Goal: Information Seeking & Learning: Find specific fact

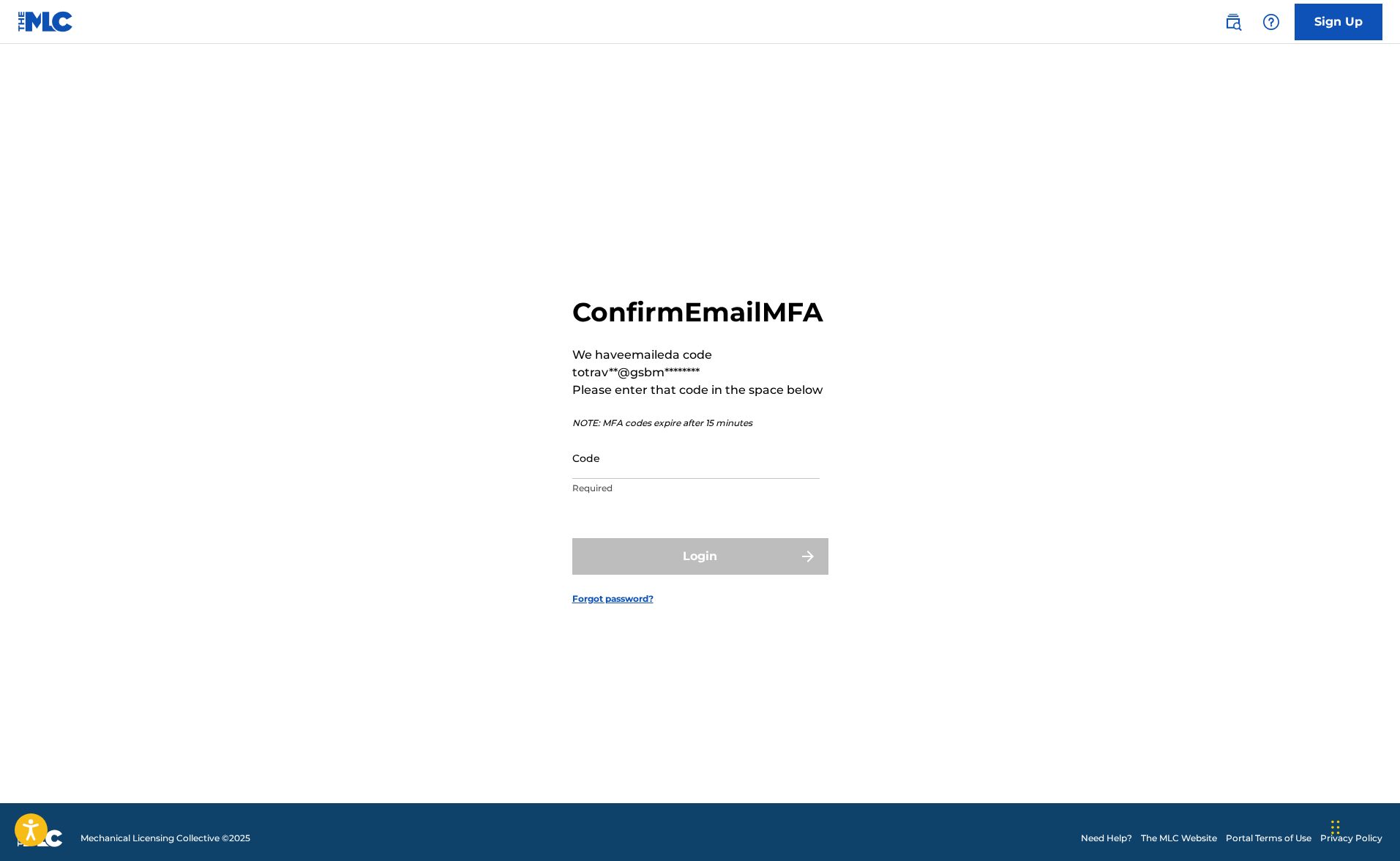
click at [606, 479] on input "Code" at bounding box center [696, 458] width 247 height 42
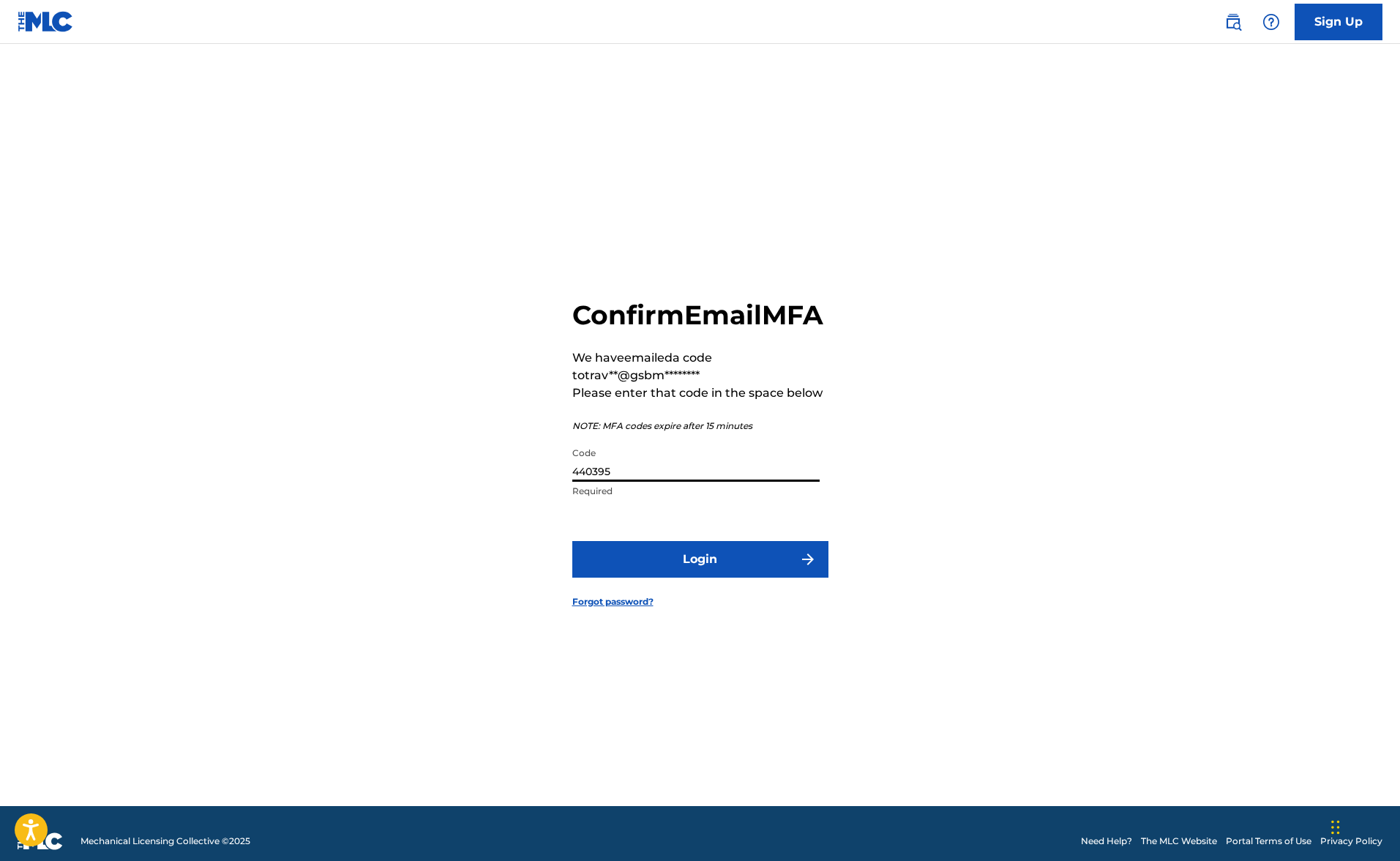
scroll to position [6, 1]
type input "440395"
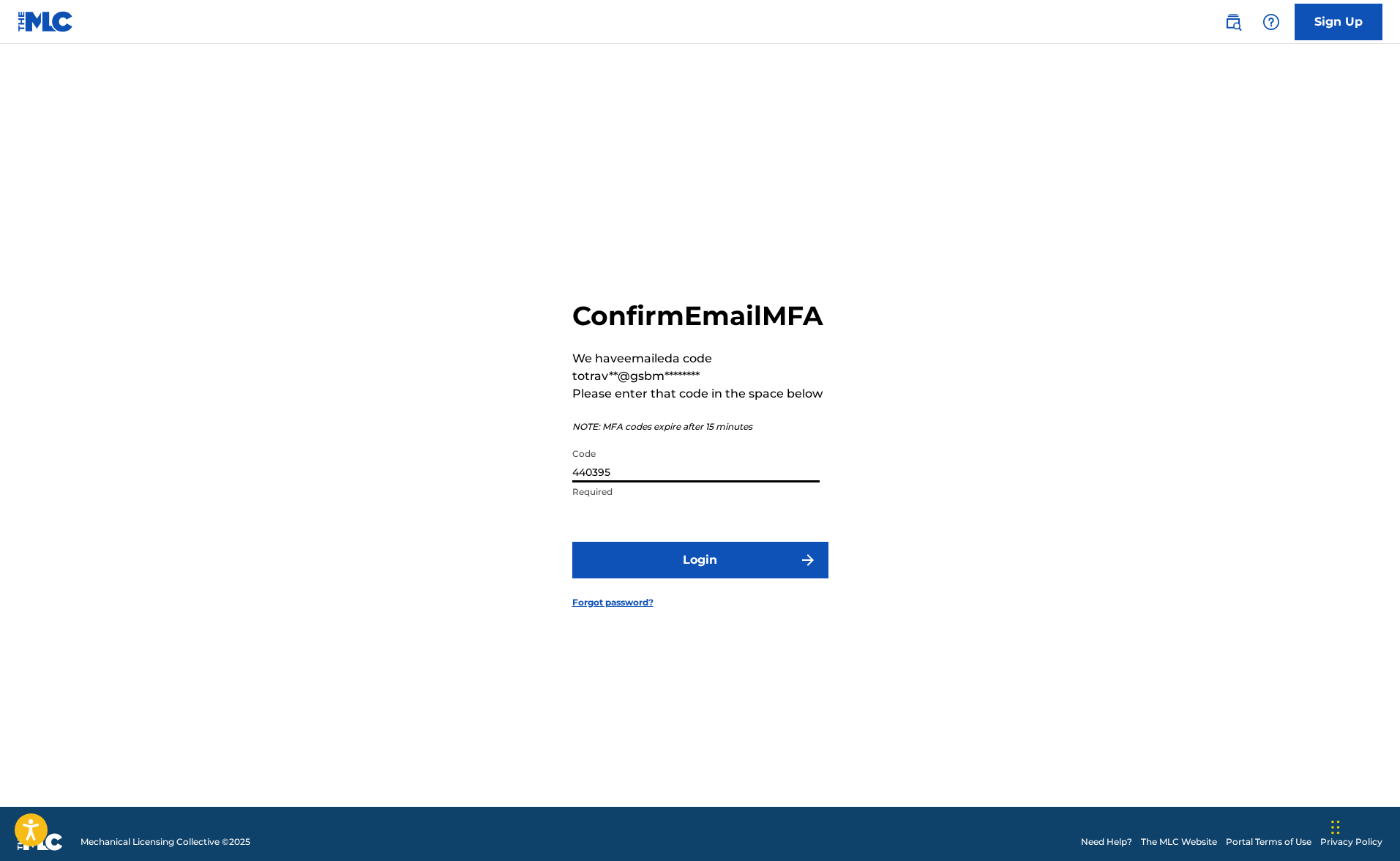
click at [685, 579] on button "Login" at bounding box center [700, 560] width 257 height 37
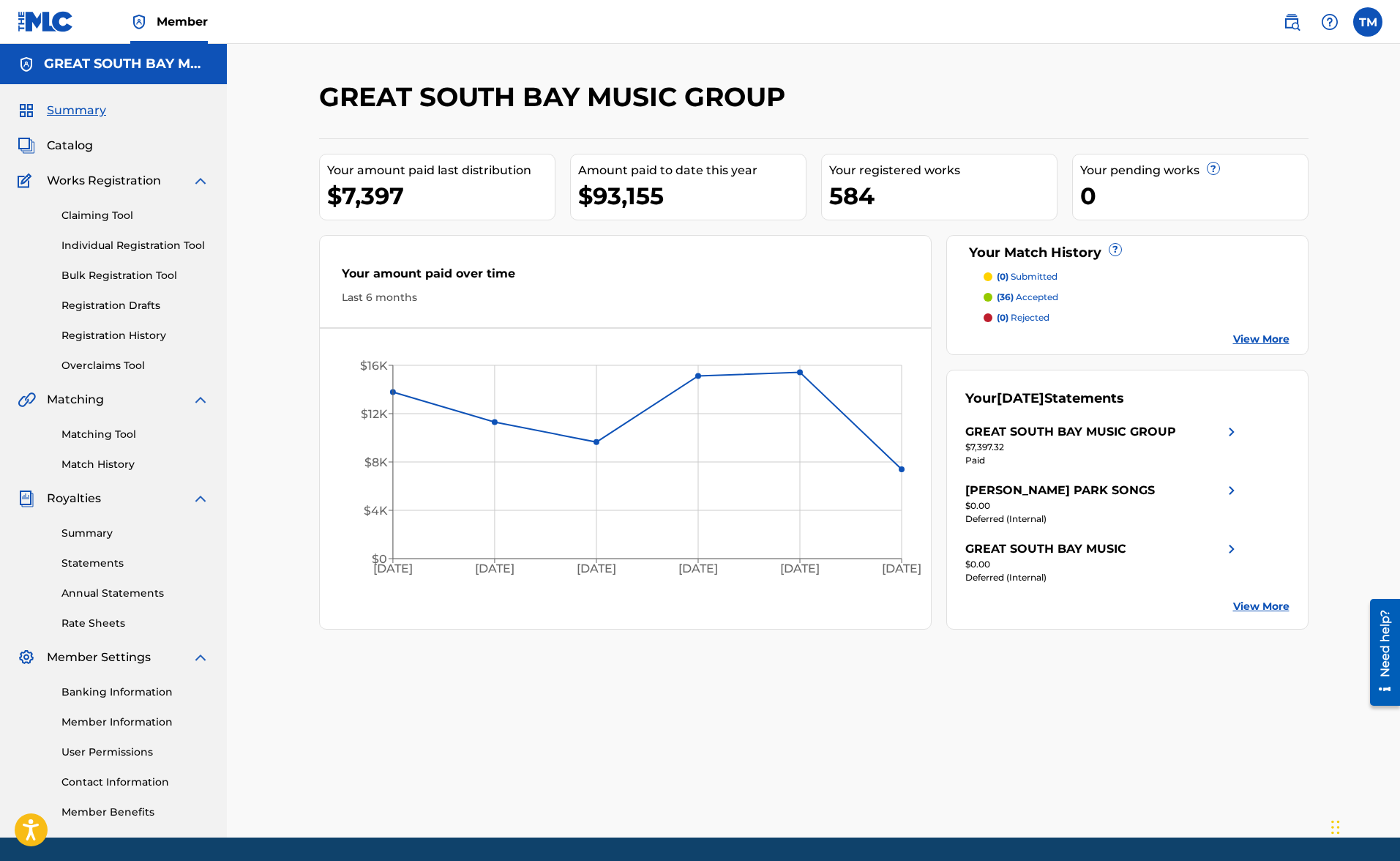
click at [57, 143] on span "Catalog" at bounding box center [69, 145] width 46 height 18
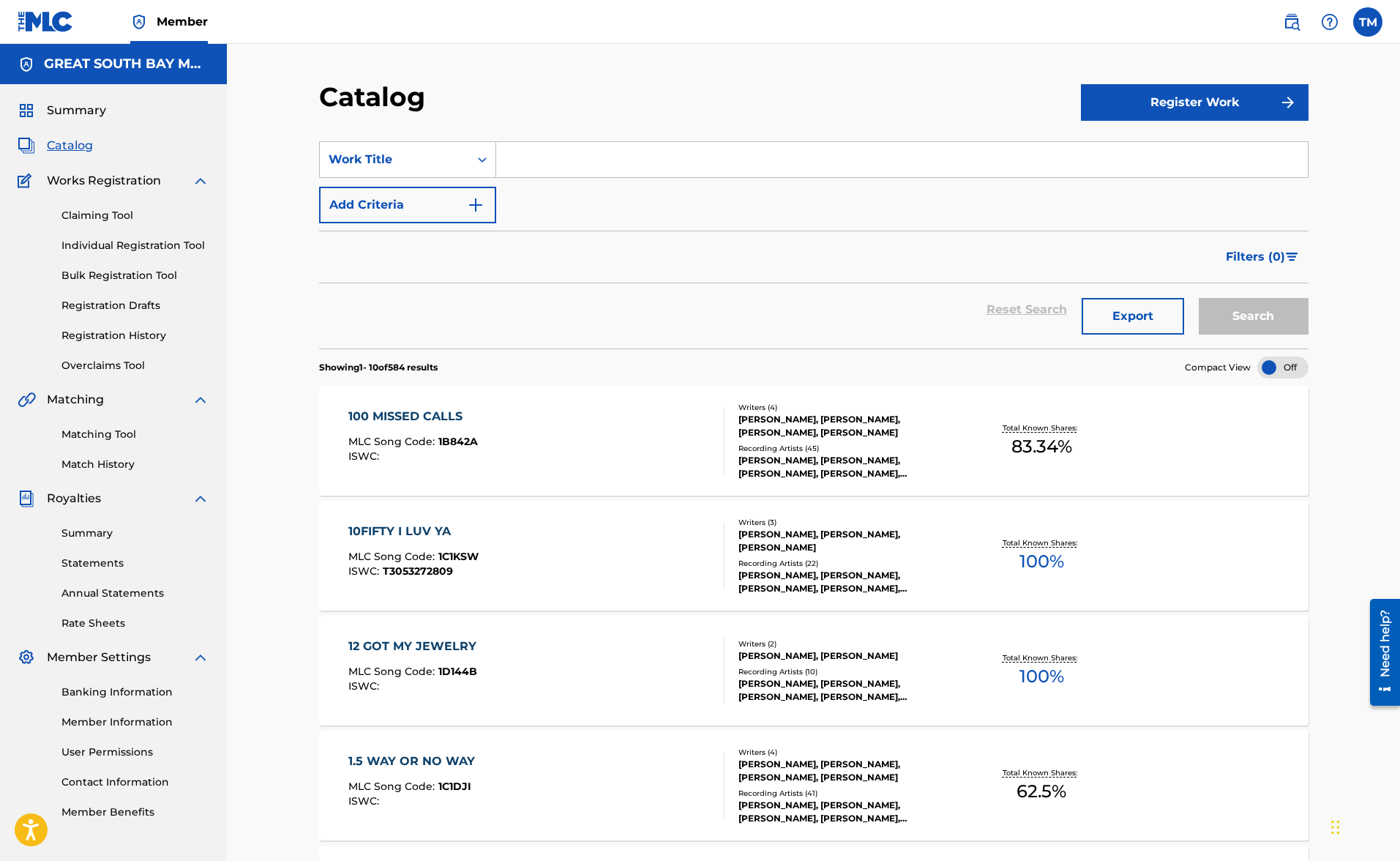
click at [592, 156] on input "Search Form" at bounding box center [902, 159] width 812 height 35
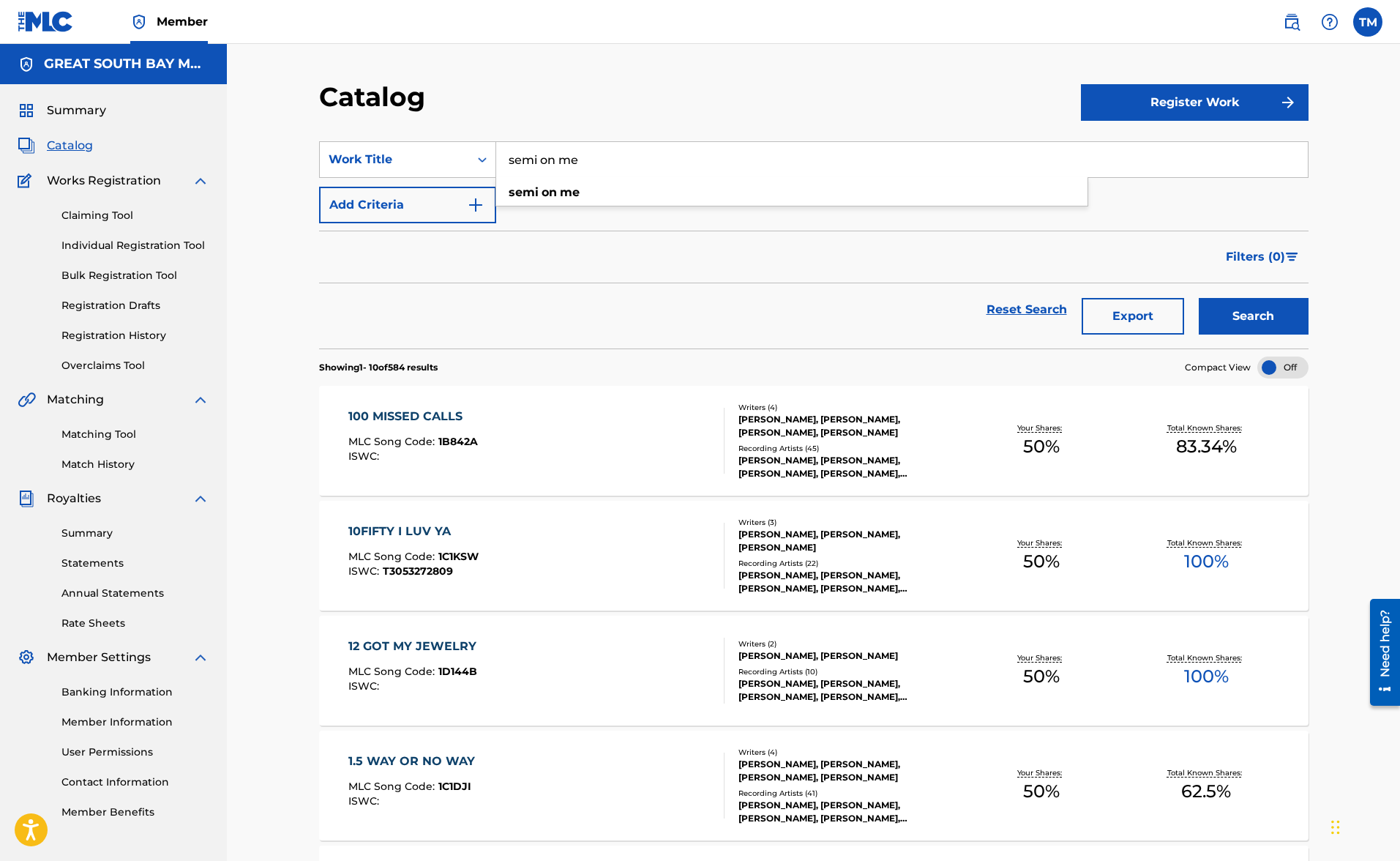
type input "semi on me"
click at [1253, 317] on button "Search" at bounding box center [1253, 316] width 110 height 37
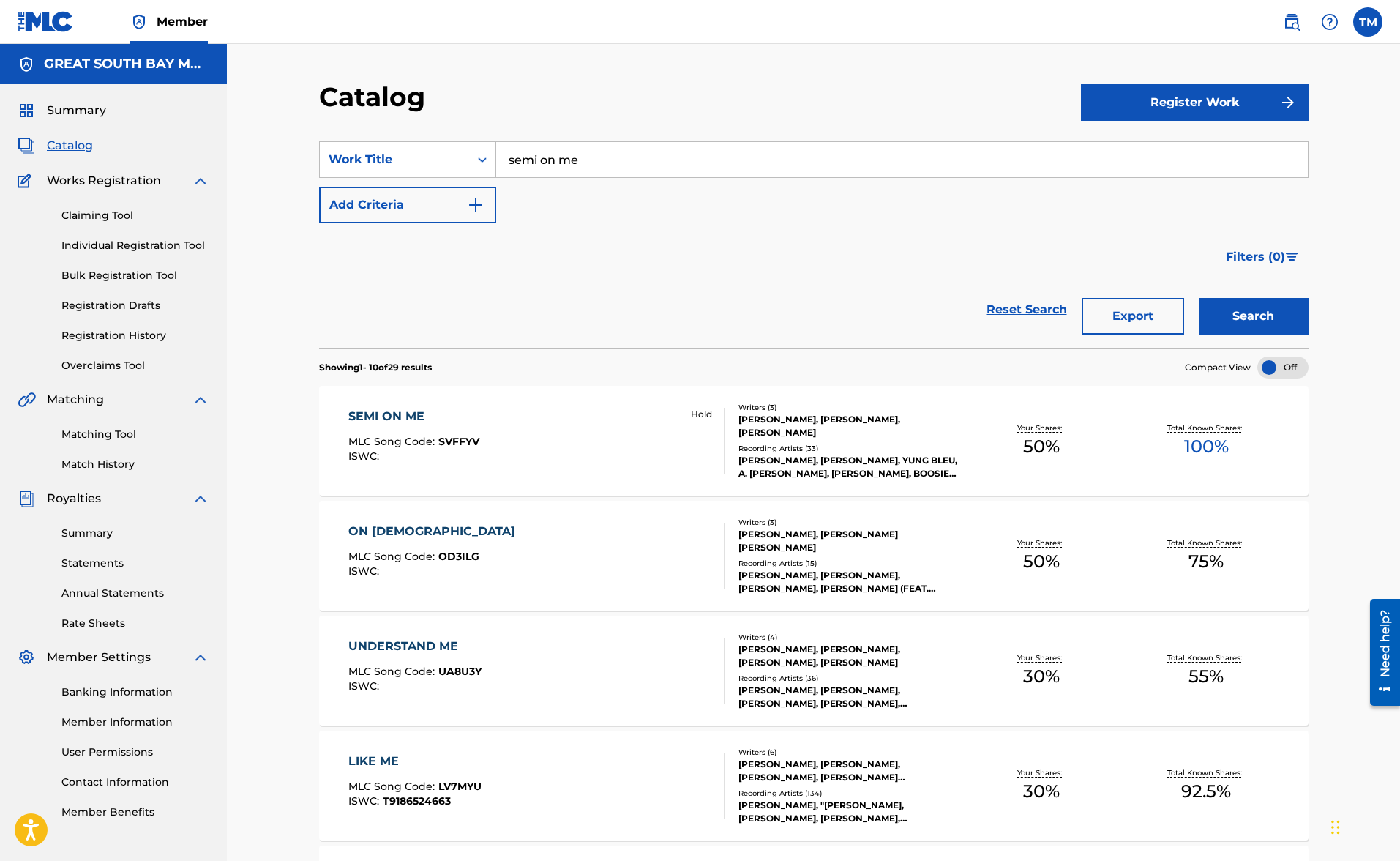
click at [106, 364] on link "Overclaims Tool" at bounding box center [135, 366] width 148 height 16
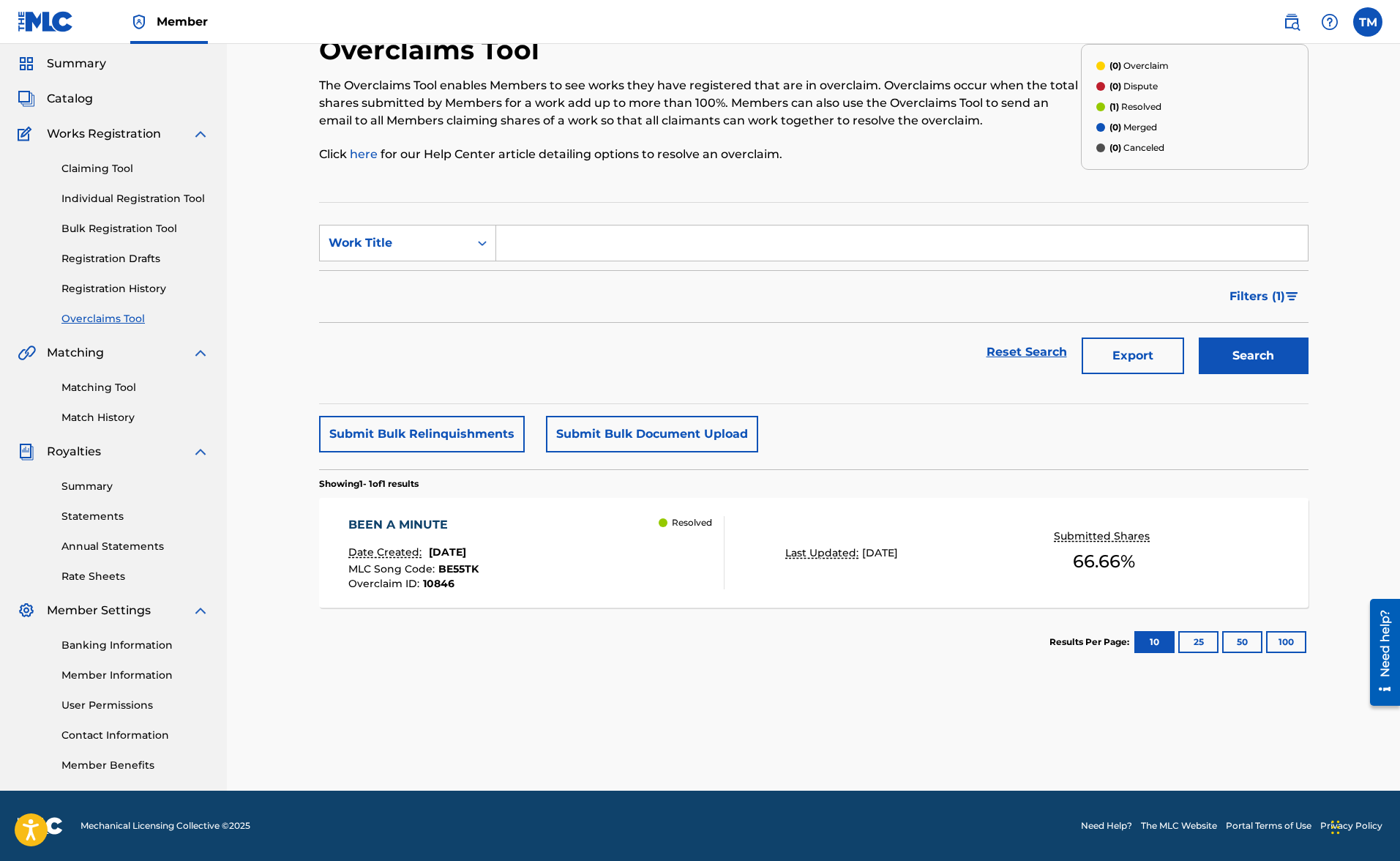
scroll to position [47, 0]
click at [81, 100] on span "Catalog" at bounding box center [69, 99] width 46 height 18
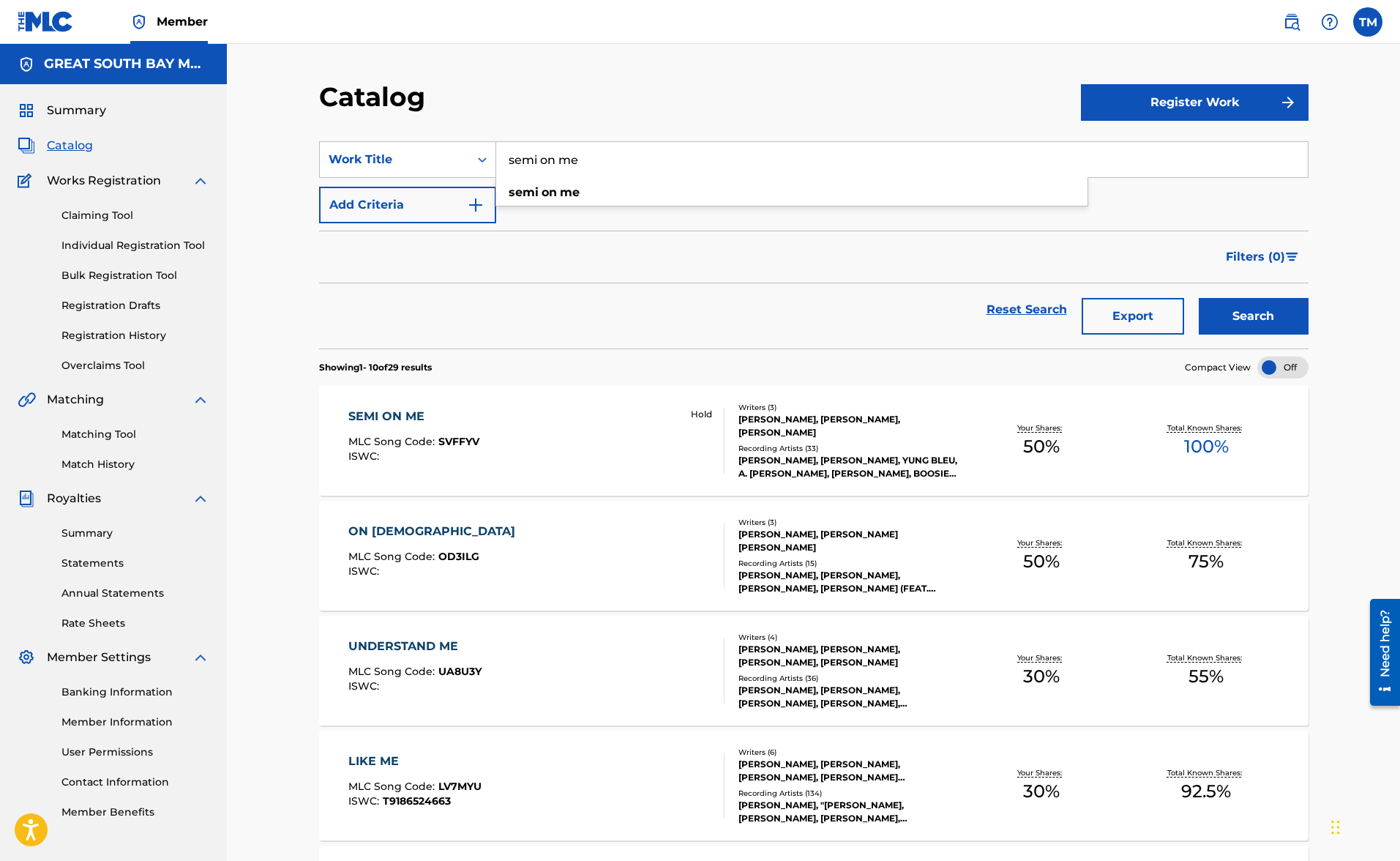
drag, startPoint x: 470, startPoint y: 131, endPoint x: 451, endPoint y: 125, distance: 19.9
click at [451, 125] on section "SearchWithCriteria2c551a2e-8d49-478e-9cbf-81f75e29ef43 Work Title semi on me se…" at bounding box center [814, 236] width 990 height 225
click at [1253, 317] on button "Search" at bounding box center [1253, 316] width 110 height 37
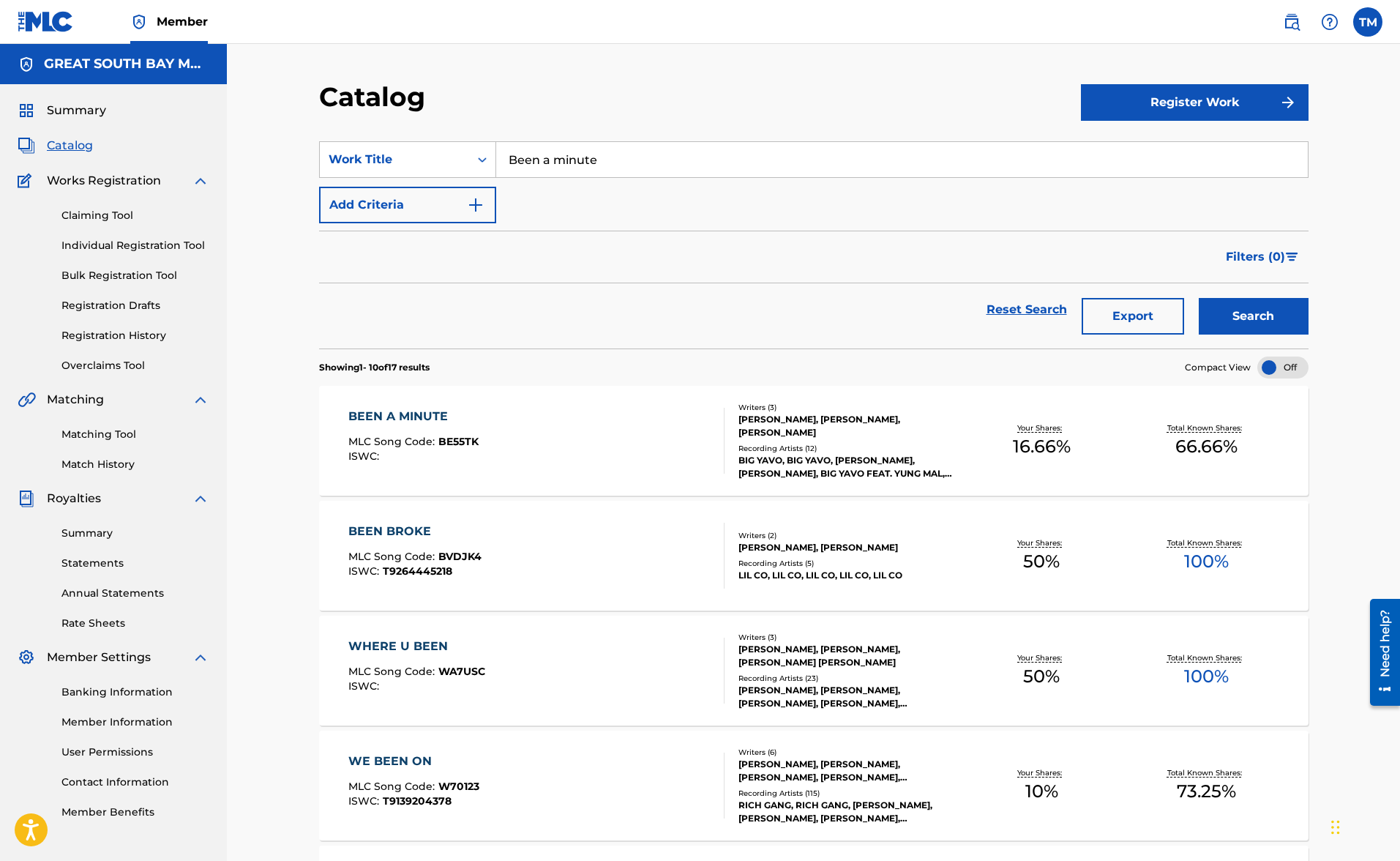
drag, startPoint x: 657, startPoint y: 168, endPoint x: 407, endPoint y: 138, distance: 251.8
click at [407, 138] on section "SearchWithCriteria2c551a2e-8d49-478e-9cbf-81f75e29ef43 Work Title Been a minute…" at bounding box center [814, 236] width 990 height 225
type input "[PERSON_NAME]"
click at [1253, 317] on button "Search" at bounding box center [1253, 316] width 110 height 37
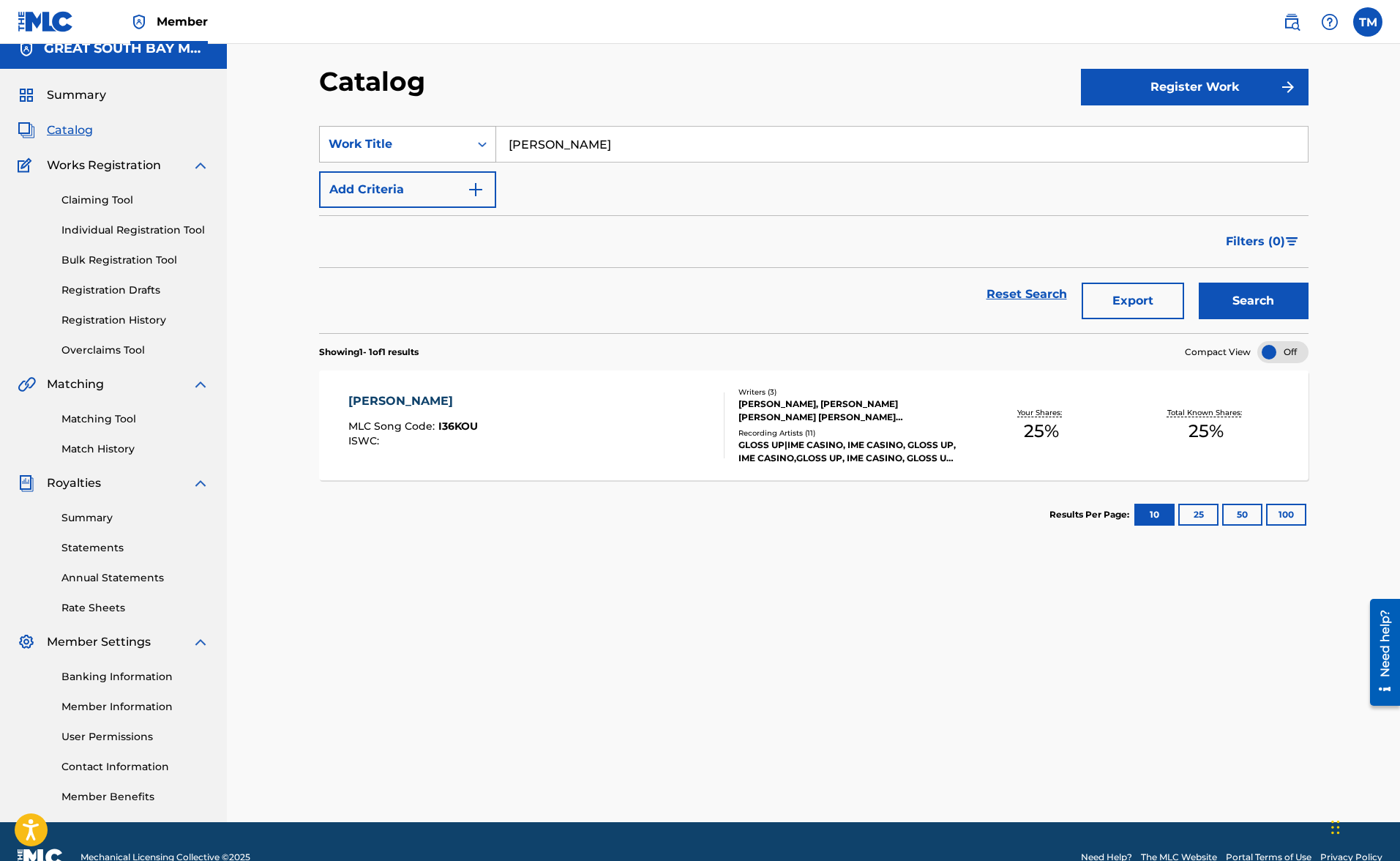
scroll to position [17, 0]
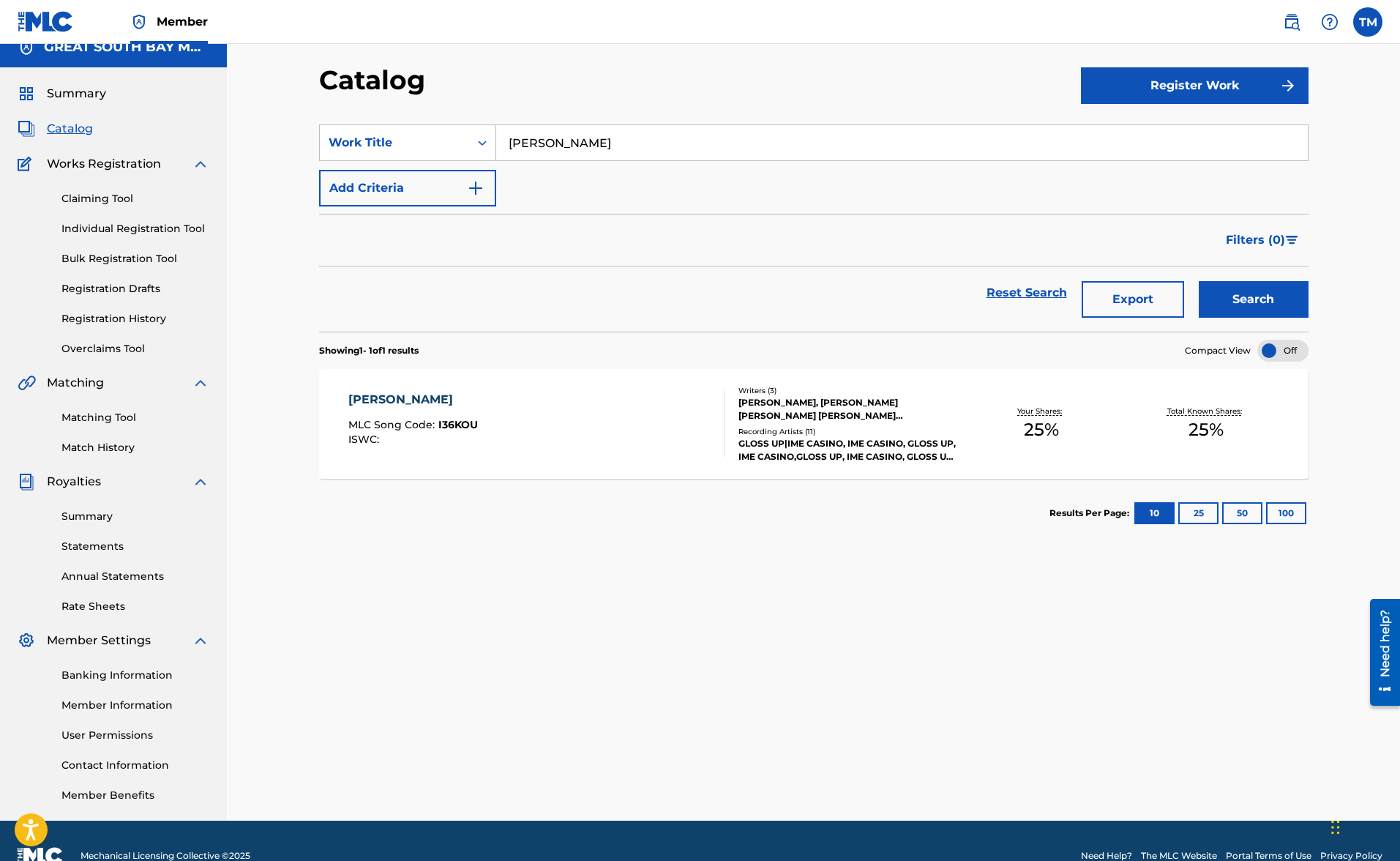
click at [480, 398] on div "[PERSON_NAME] MLC Song Code : I36KOU ISWC :" at bounding box center [536, 424] width 376 height 66
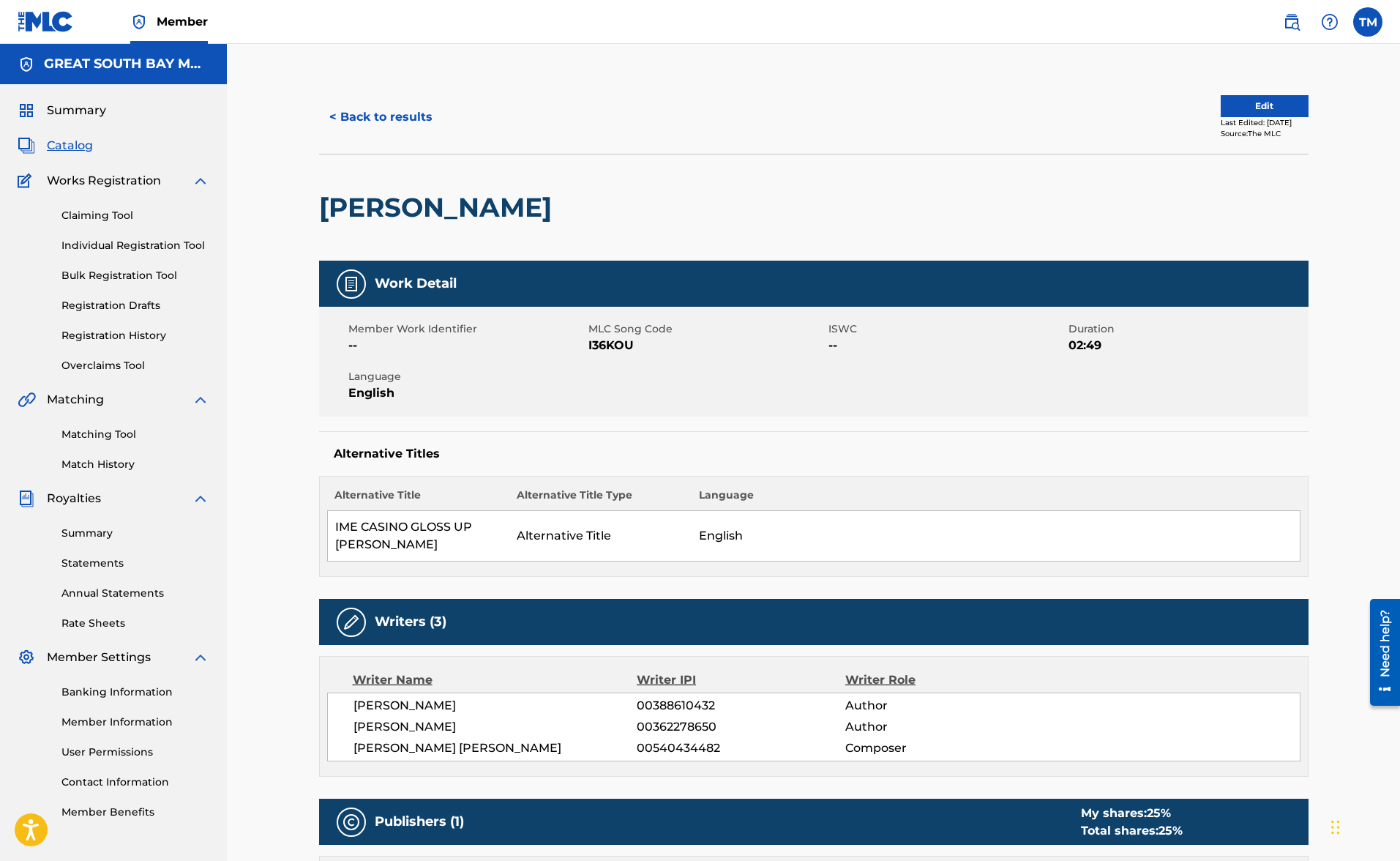
click at [366, 120] on button "< Back to results" at bounding box center [381, 117] width 124 height 37
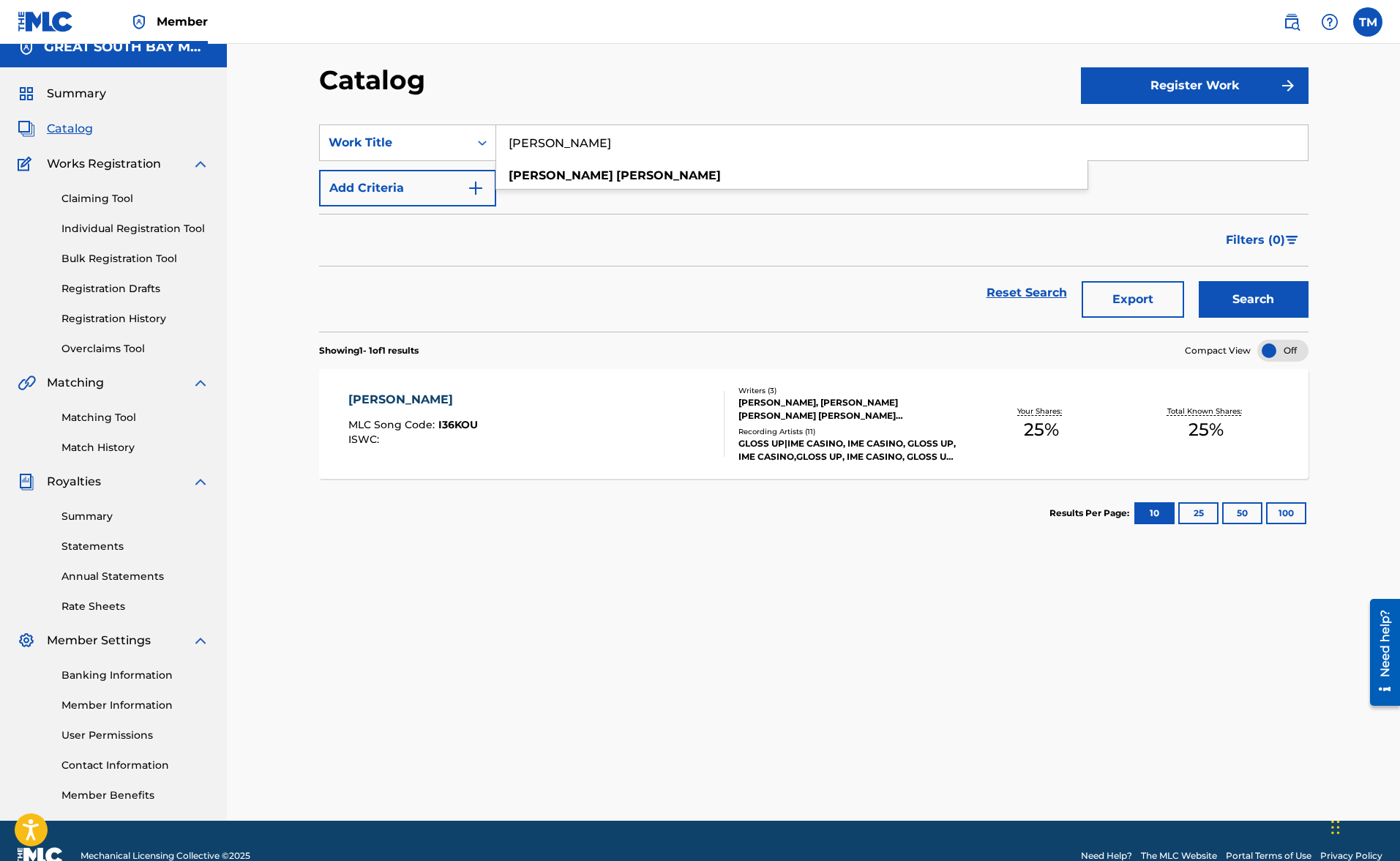
drag, startPoint x: 472, startPoint y: 127, endPoint x: 397, endPoint y: 113, distance: 76.3
click at [397, 113] on section "SearchWithCriteria2c551a2e-8d49-478e-9cbf-81f75e29ef43 Work Title [PERSON_NAME]…" at bounding box center [814, 219] width 990 height 225
click at [1253, 299] on button "Search" at bounding box center [1253, 299] width 110 height 37
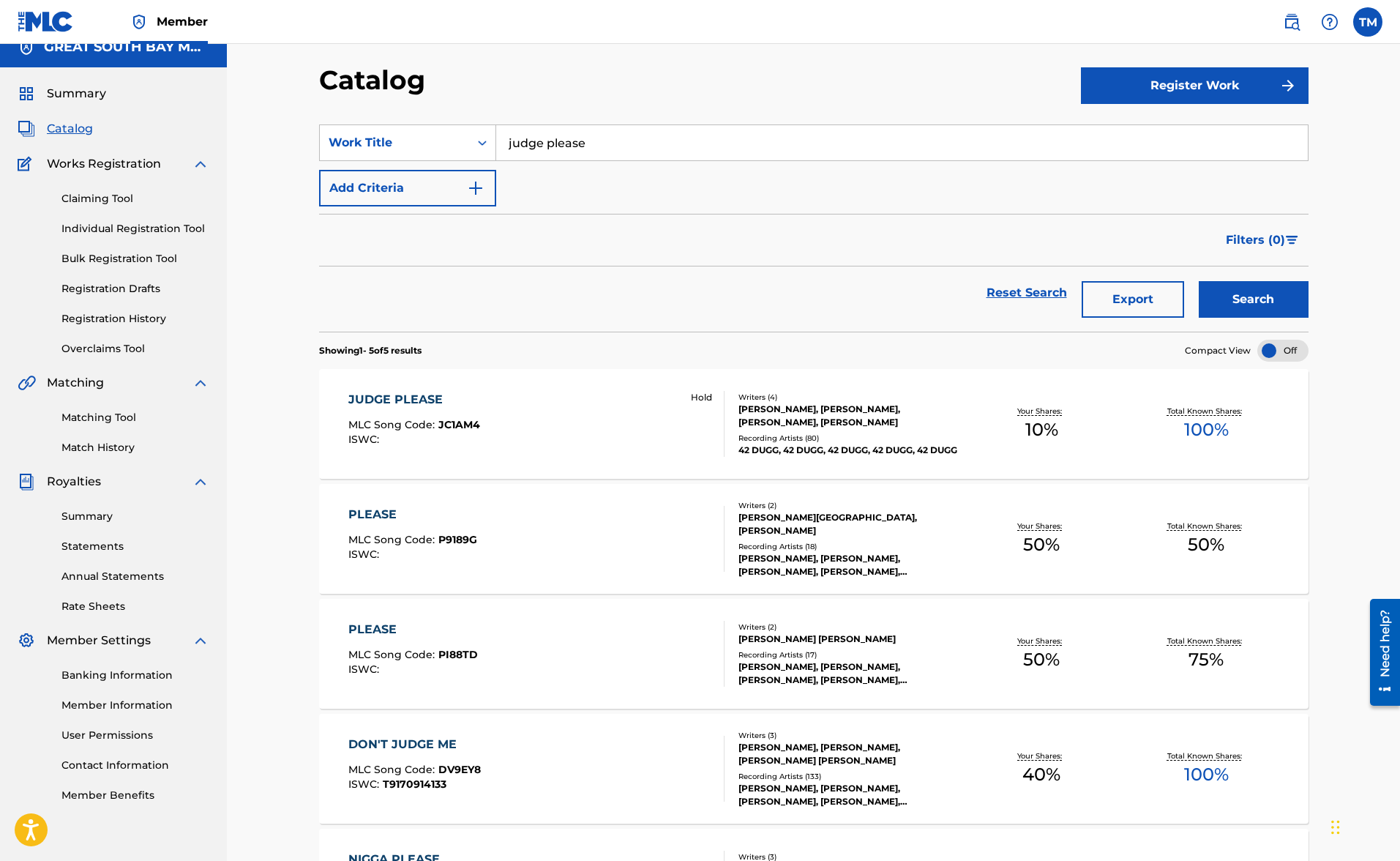
drag, startPoint x: 514, startPoint y: 124, endPoint x: 382, endPoint y: 112, distance: 132.5
click at [382, 112] on section "SearchWithCriteria2c551a2e-8d49-478e-9cbf-81f75e29ef43 Work Title judge please …" at bounding box center [814, 219] width 990 height 225
click at [1253, 299] on button "Search" at bounding box center [1253, 299] width 110 height 37
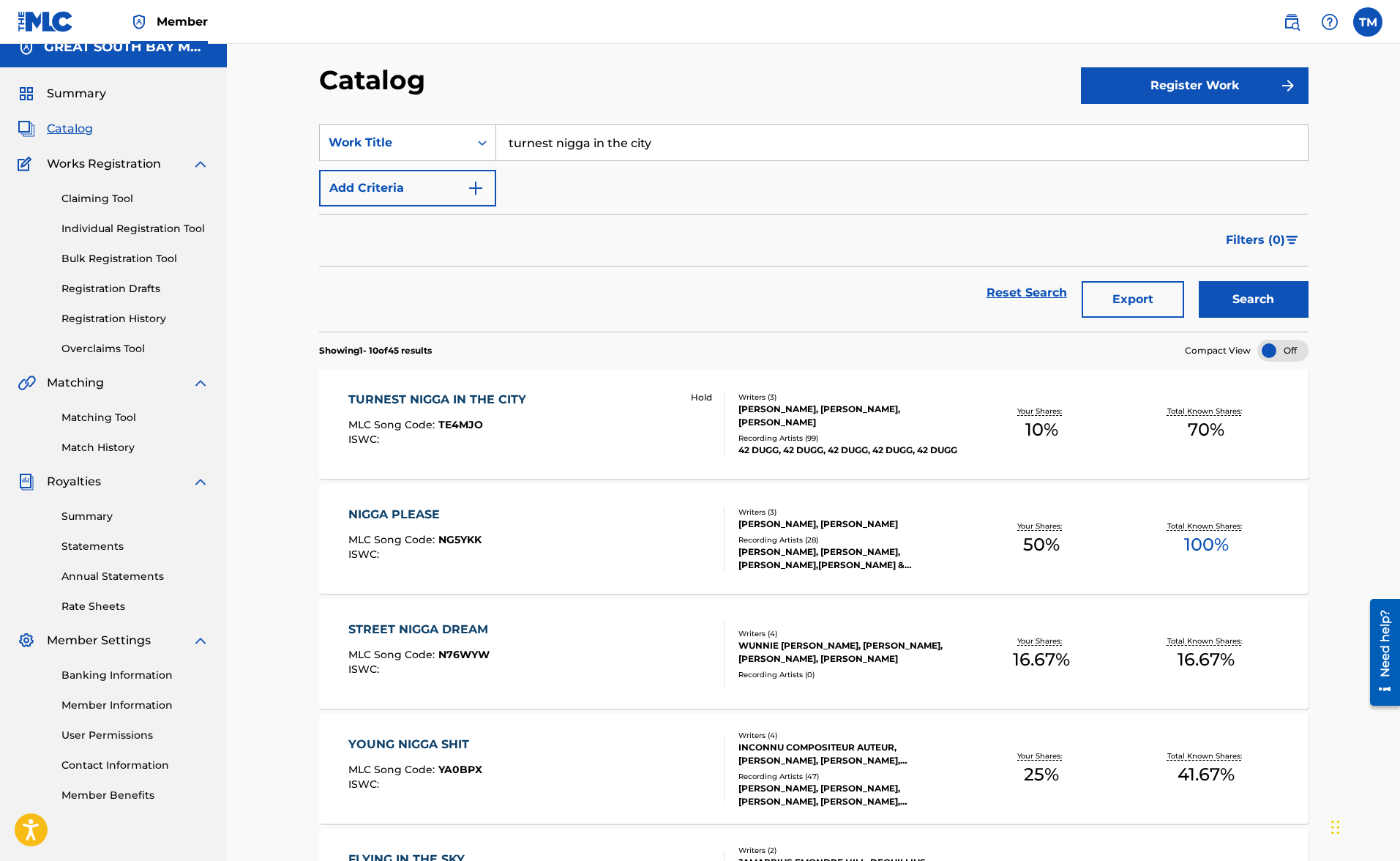
drag, startPoint x: 714, startPoint y: 149, endPoint x: 498, endPoint y: 101, distance: 221.3
click at [498, 101] on div "Catalog Register Work SearchWithCriteria2c551a2e-8d49-478e-9cbf-81f75e29ef43 Wo…" at bounding box center [814, 826] width 1025 height 1525
type input "judge please"
click at [1253, 299] on button "Search" at bounding box center [1253, 299] width 110 height 37
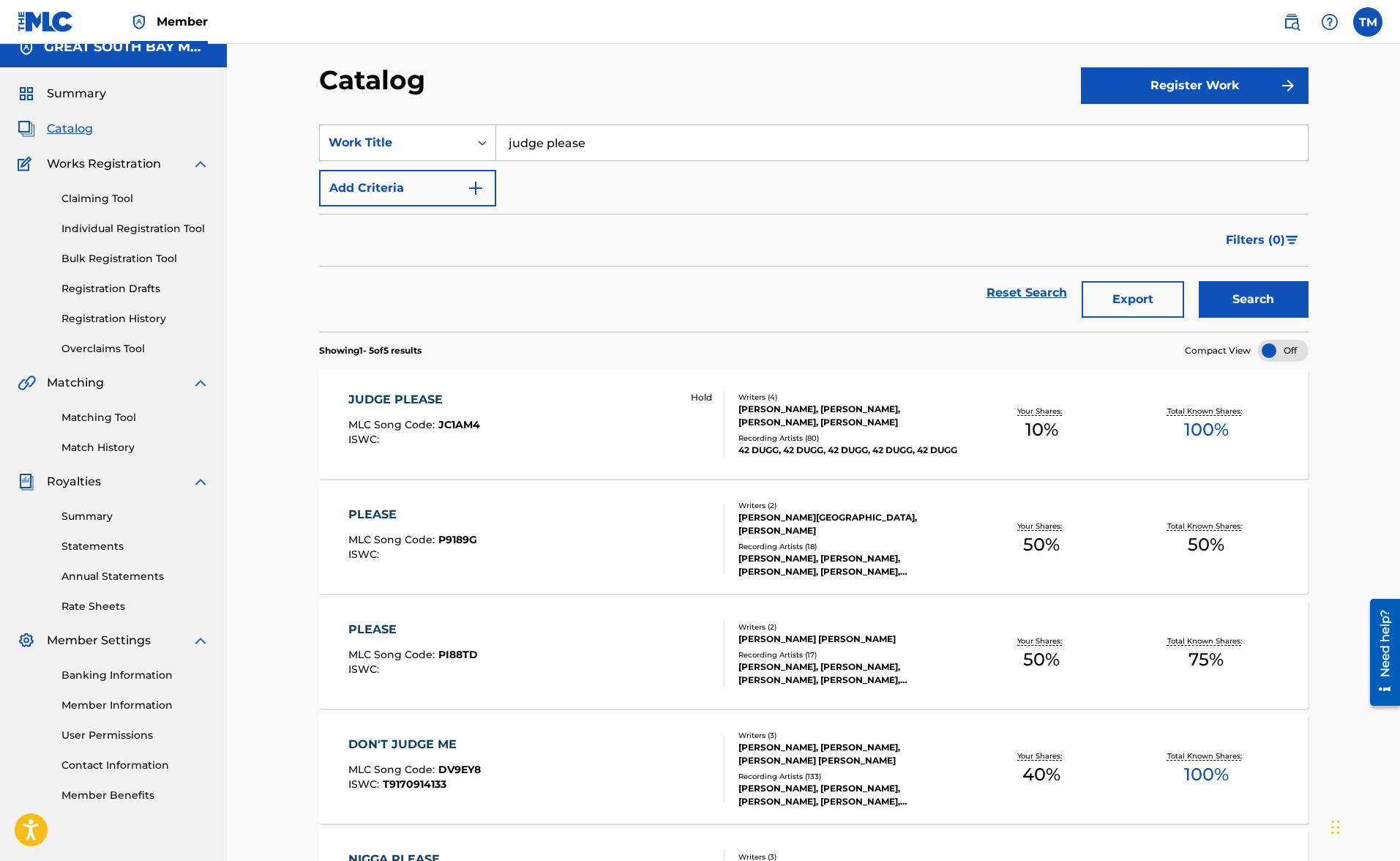
drag, startPoint x: 564, startPoint y: 131, endPoint x: 397, endPoint y: 104, distance: 169.2
click at [397, 104] on div "Catalog Register Work SearchWithCriteria2c551a2e-8d49-478e-9cbf-81f75e29ef43 Wo…" at bounding box center [814, 536] width 1025 height 944
click at [1253, 299] on button "Search" at bounding box center [1253, 299] width 110 height 37
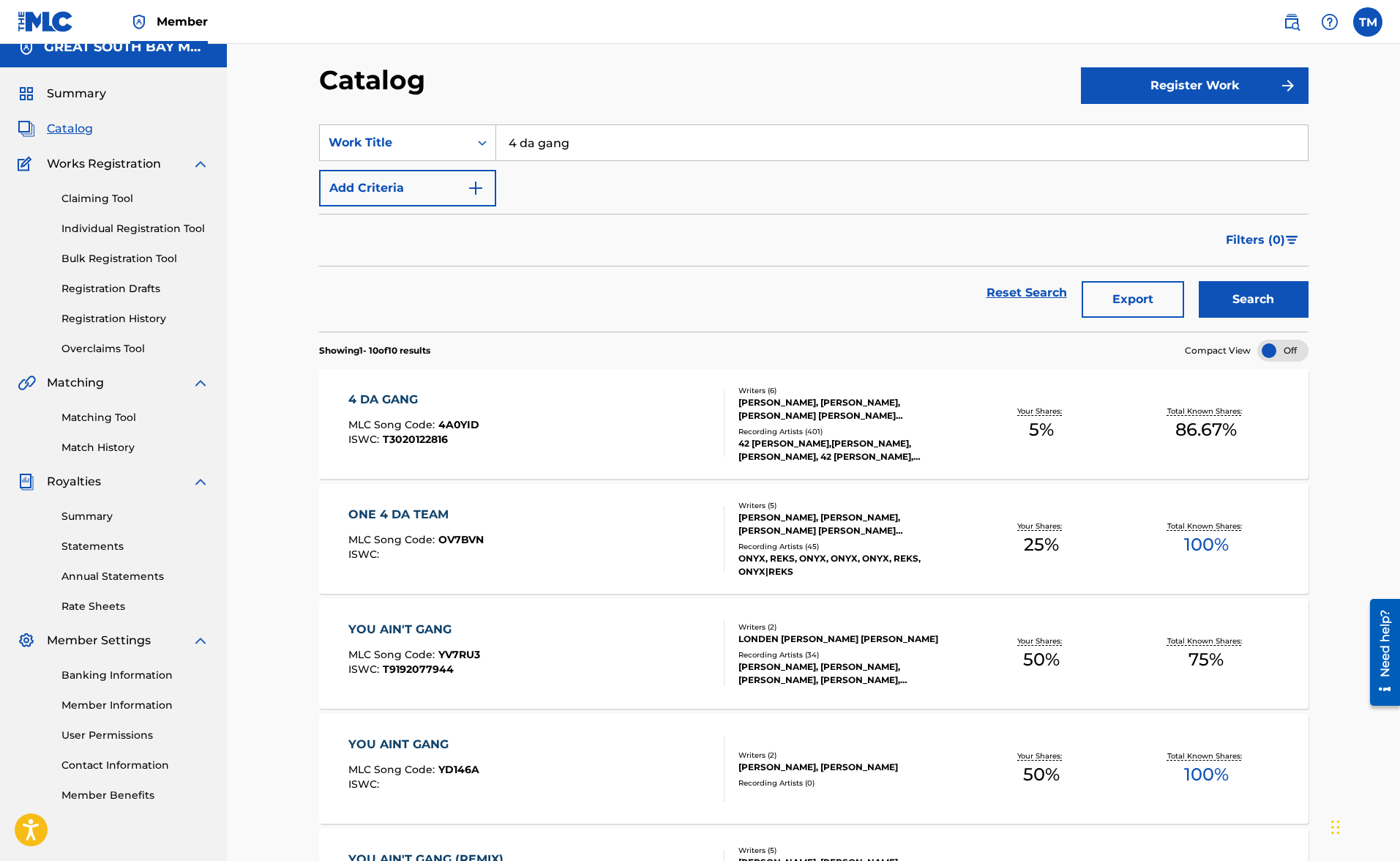
scroll to position [16, 0]
drag, startPoint x: 624, startPoint y: 150, endPoint x: 394, endPoint y: 119, distance: 232.1
click at [394, 119] on section "SearchWithCriteria2c551a2e-8d49-478e-9cbf-81f75e29ef43 Work Title 4 da gang Add…" at bounding box center [814, 219] width 990 height 225
type input "raw shit"
click at [1253, 300] on button "Search" at bounding box center [1253, 300] width 110 height 37
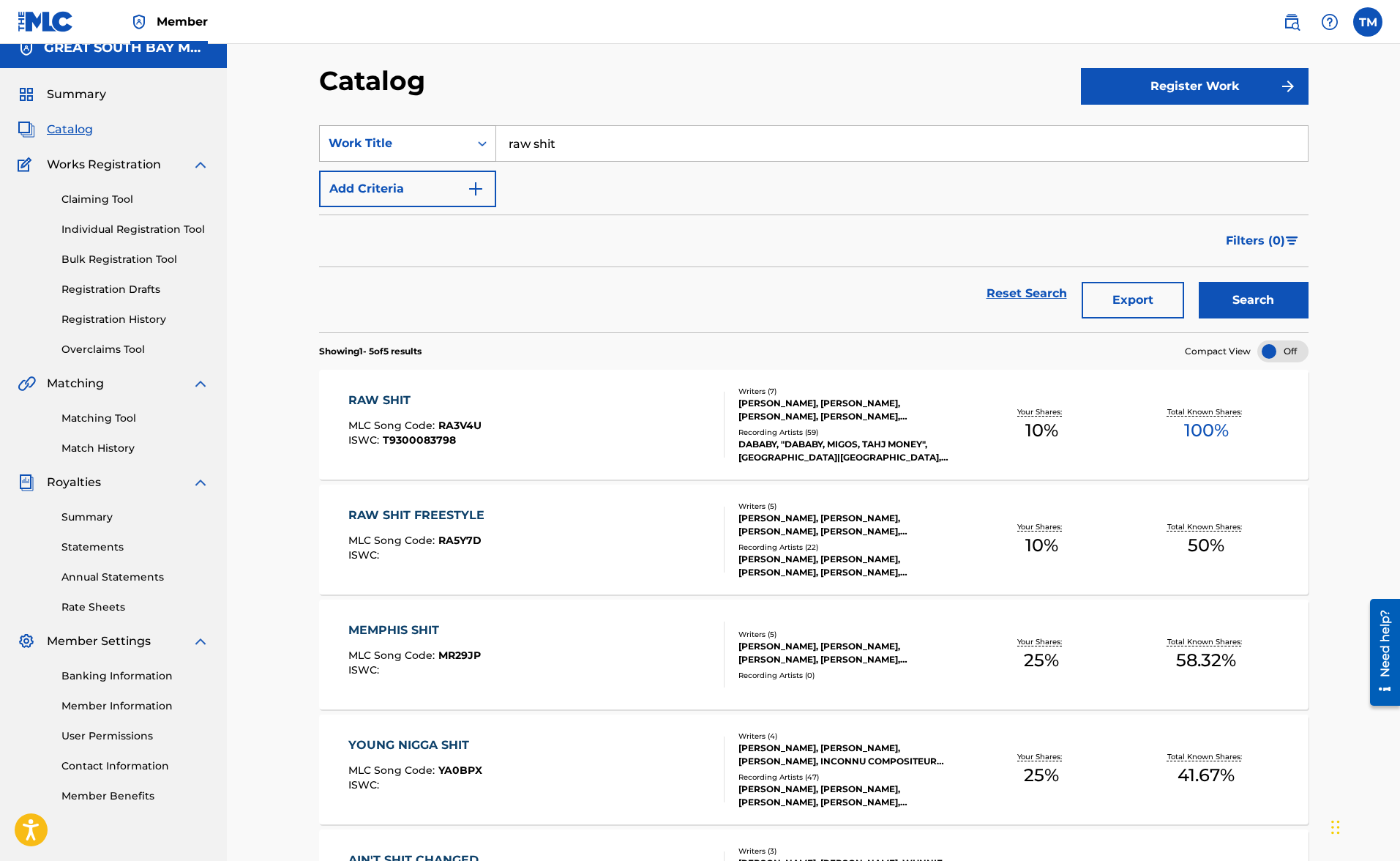
drag, startPoint x: 595, startPoint y: 136, endPoint x: 441, endPoint y: 127, distance: 154.3
click at [441, 127] on div "SearchWithCriteria2c551a2e-8d49-478e-9cbf-81f75e29ef43 Work Title raw shit" at bounding box center [814, 143] width 990 height 37
drag, startPoint x: 470, startPoint y: 135, endPoint x: 423, endPoint y: 131, distance: 47.2
click at [423, 131] on div "SearchWithCriteria2c551a2e-8d49-478e-9cbf-81f75e29ef43 Work Title raw shit" at bounding box center [814, 143] width 990 height 37
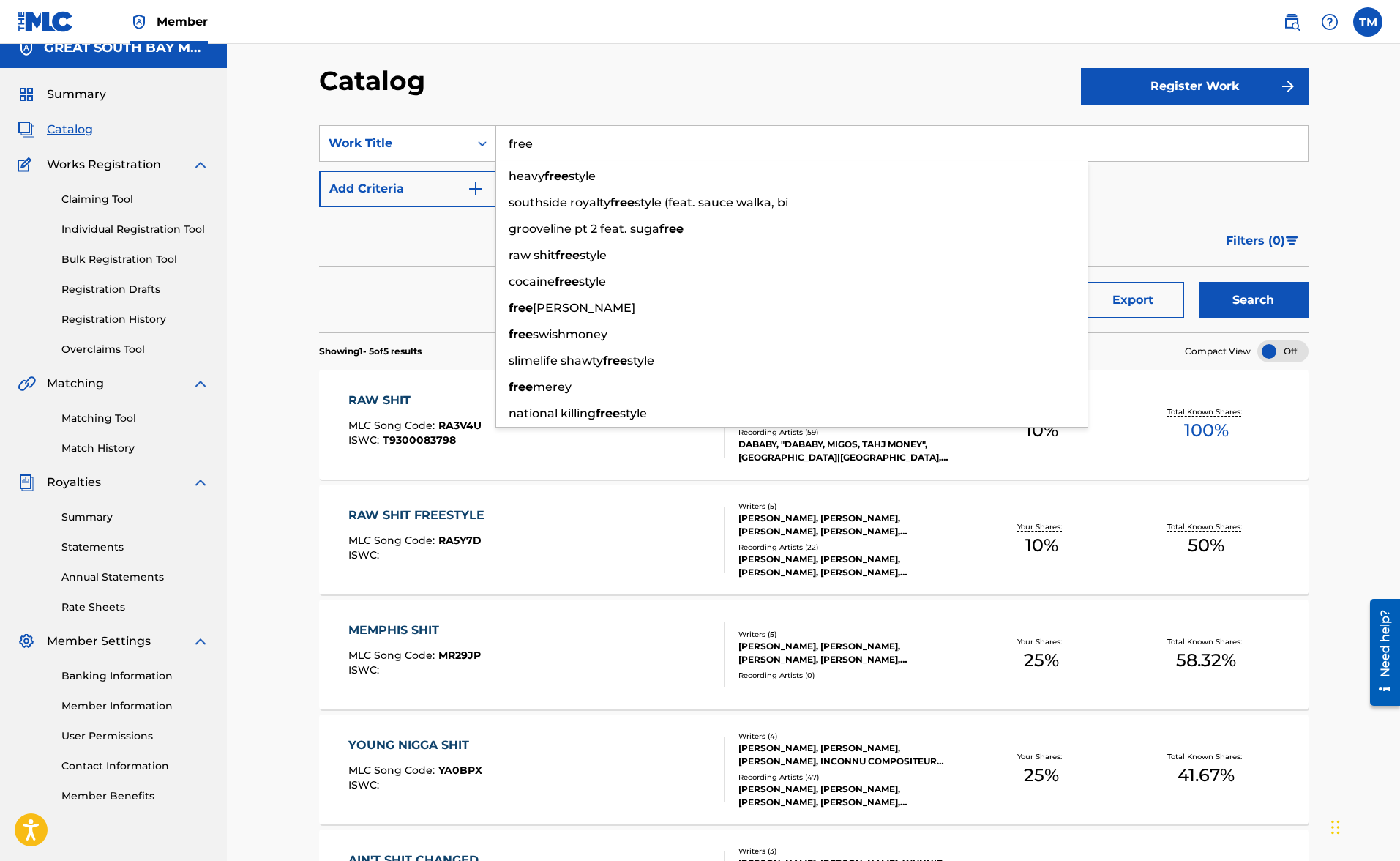
type input "free"
click at [922, 457] on div "DABABY, "DABABY, MIGOS, TAHJ MONEY", [GEOGRAPHIC_DATA]|[GEOGRAPHIC_DATA], [GEOG…" at bounding box center [849, 451] width 221 height 26
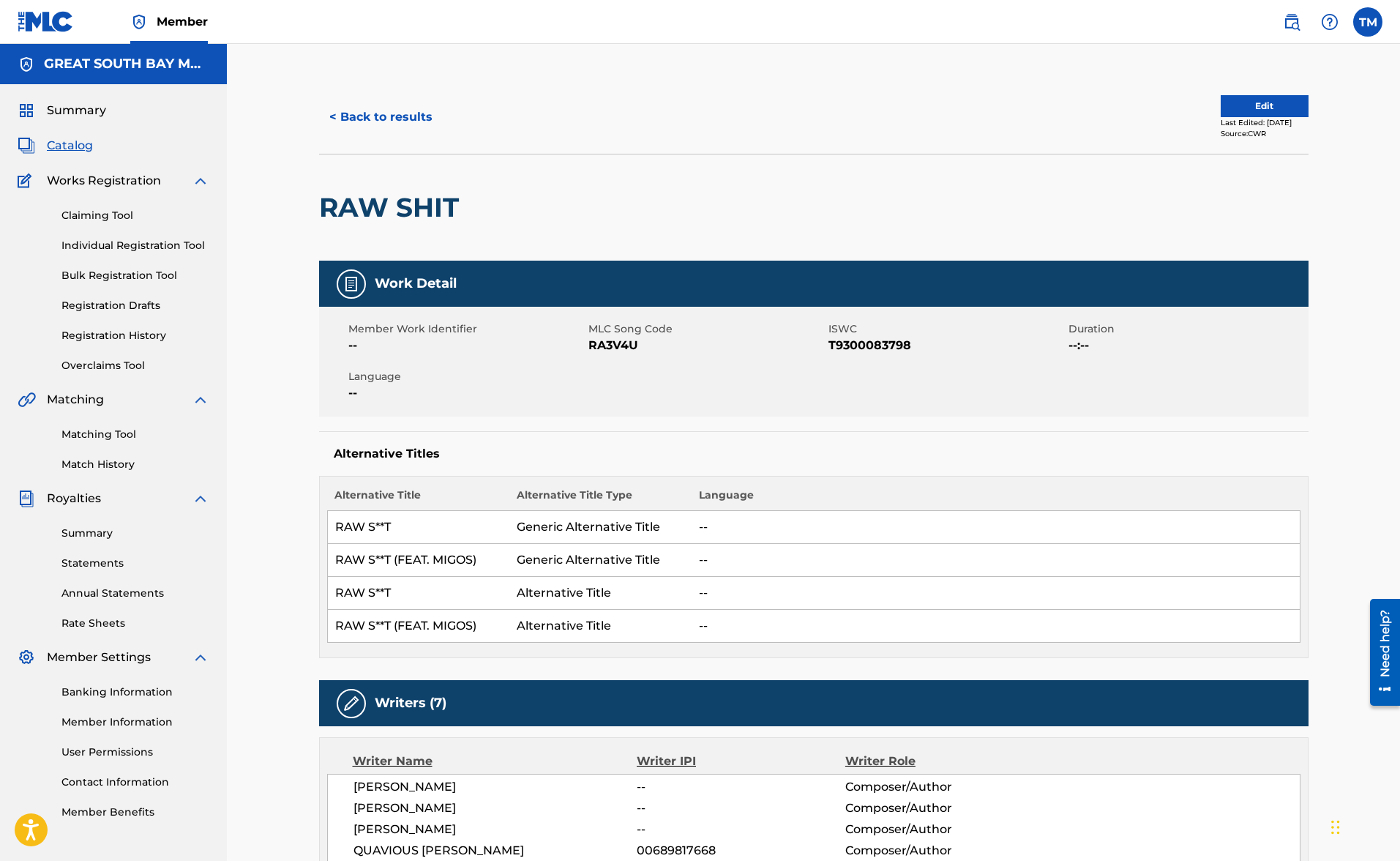
click at [375, 116] on button "< Back to results" at bounding box center [381, 117] width 124 height 37
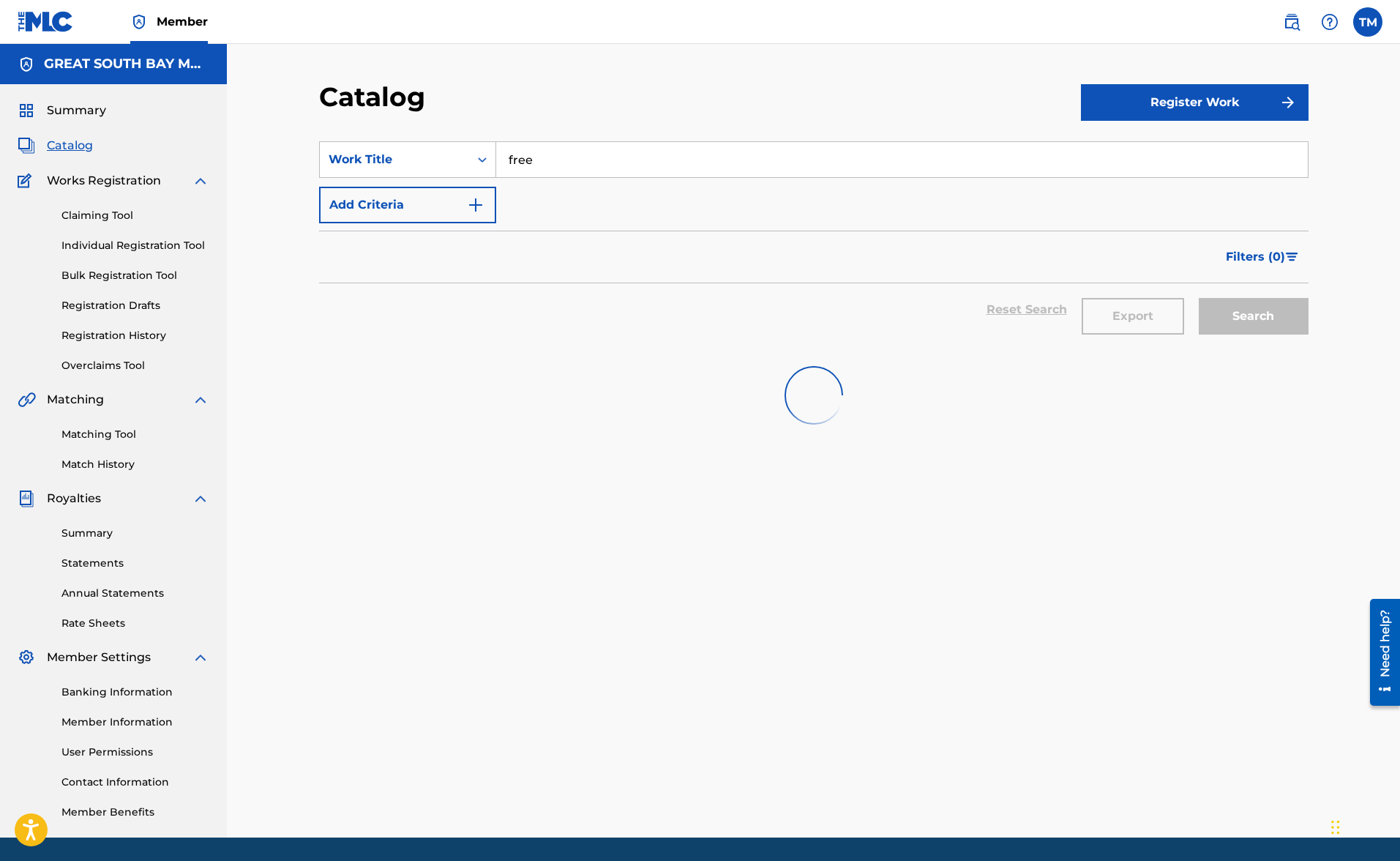
scroll to position [16, 0]
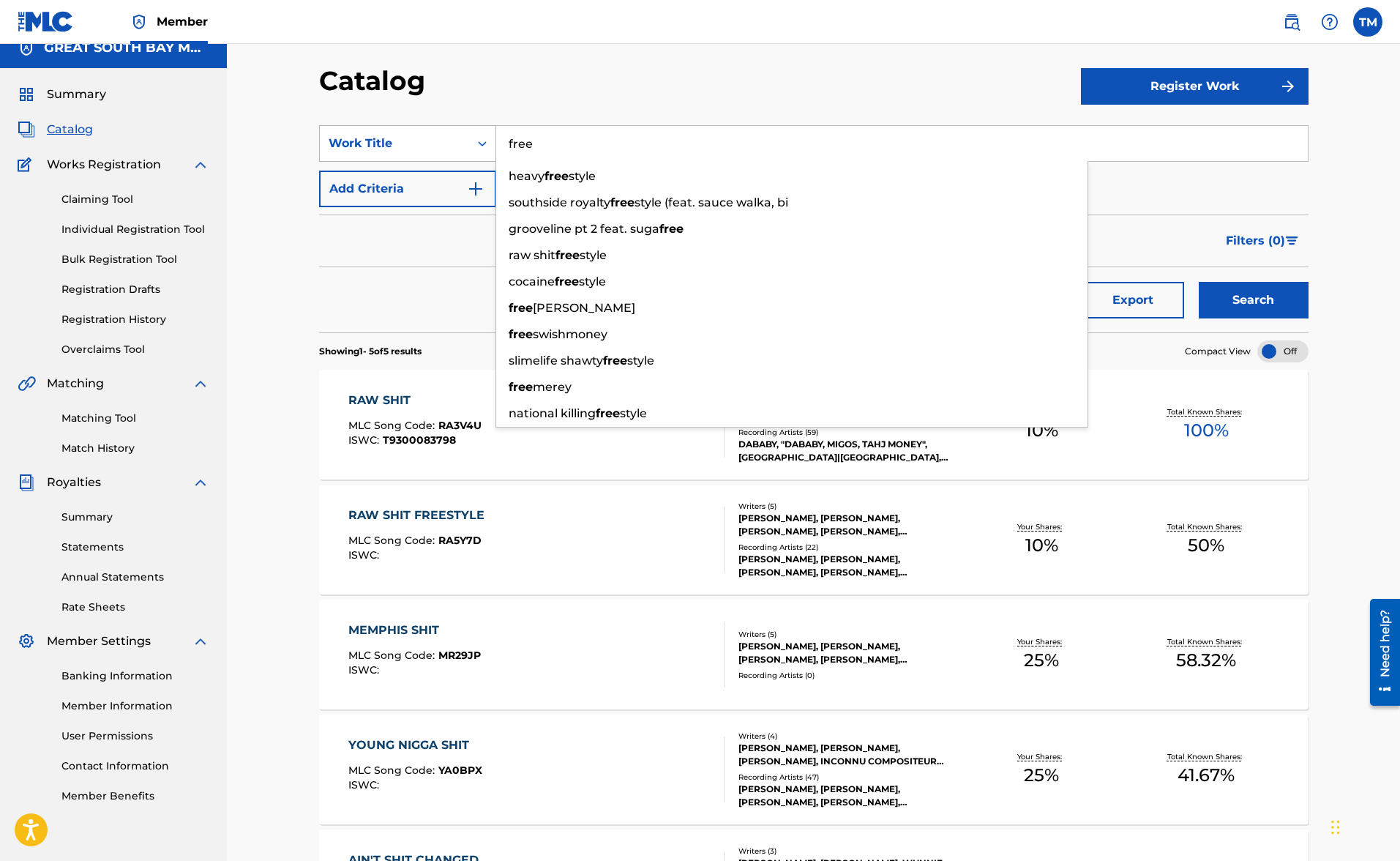
drag, startPoint x: 572, startPoint y: 146, endPoint x: 400, endPoint y: 127, distance: 173.0
click at [400, 127] on div "SearchWithCriteria2c551a2e-8d49-478e-9cbf-81f75e29ef43 Work Title free heavy fr…" at bounding box center [814, 143] width 990 height 37
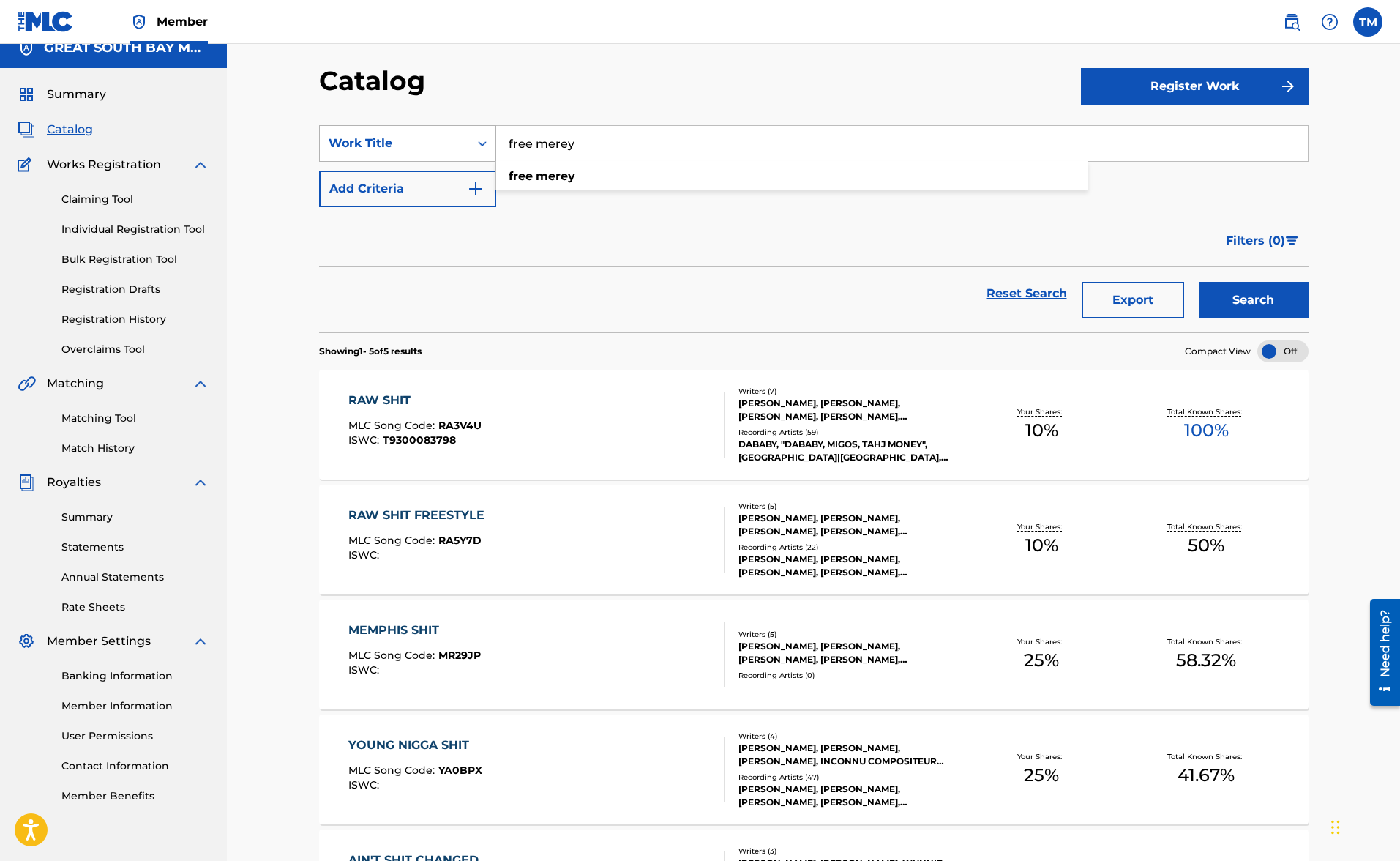
click at [1253, 300] on button "Search" at bounding box center [1253, 300] width 110 height 37
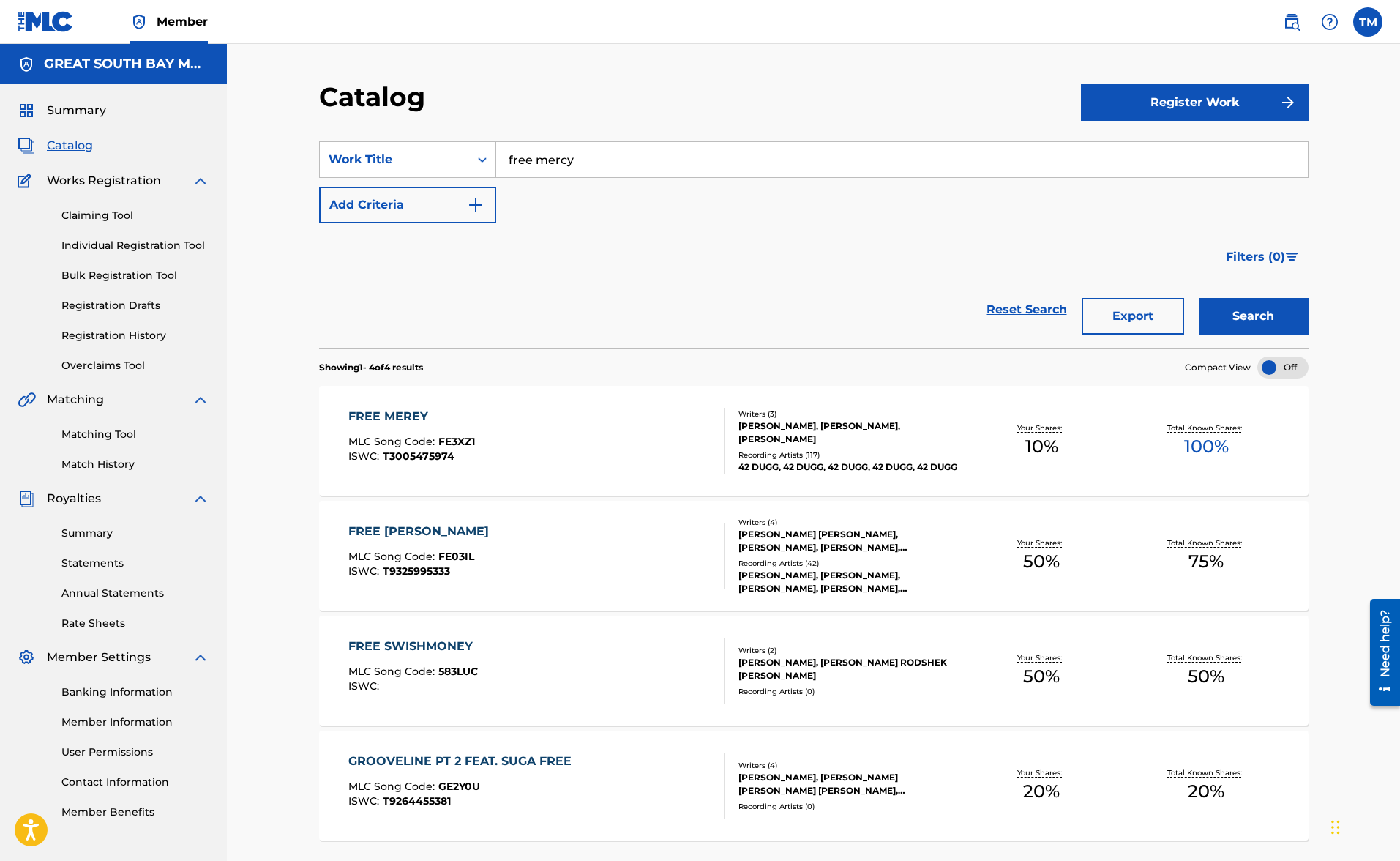
scroll to position [0, 0]
click at [62, 149] on span "Catalog" at bounding box center [69, 145] width 46 height 18
drag, startPoint x: 544, startPoint y: 146, endPoint x: 430, endPoint y: 127, distance: 115.6
click at [430, 127] on section "SearchWithCriteria2c551a2e-8d49-478e-9cbf-81f75e29ef43 Work Title free mercy Ad…" at bounding box center [814, 236] width 990 height 225
click at [1253, 317] on button "Search" at bounding box center [1253, 316] width 110 height 37
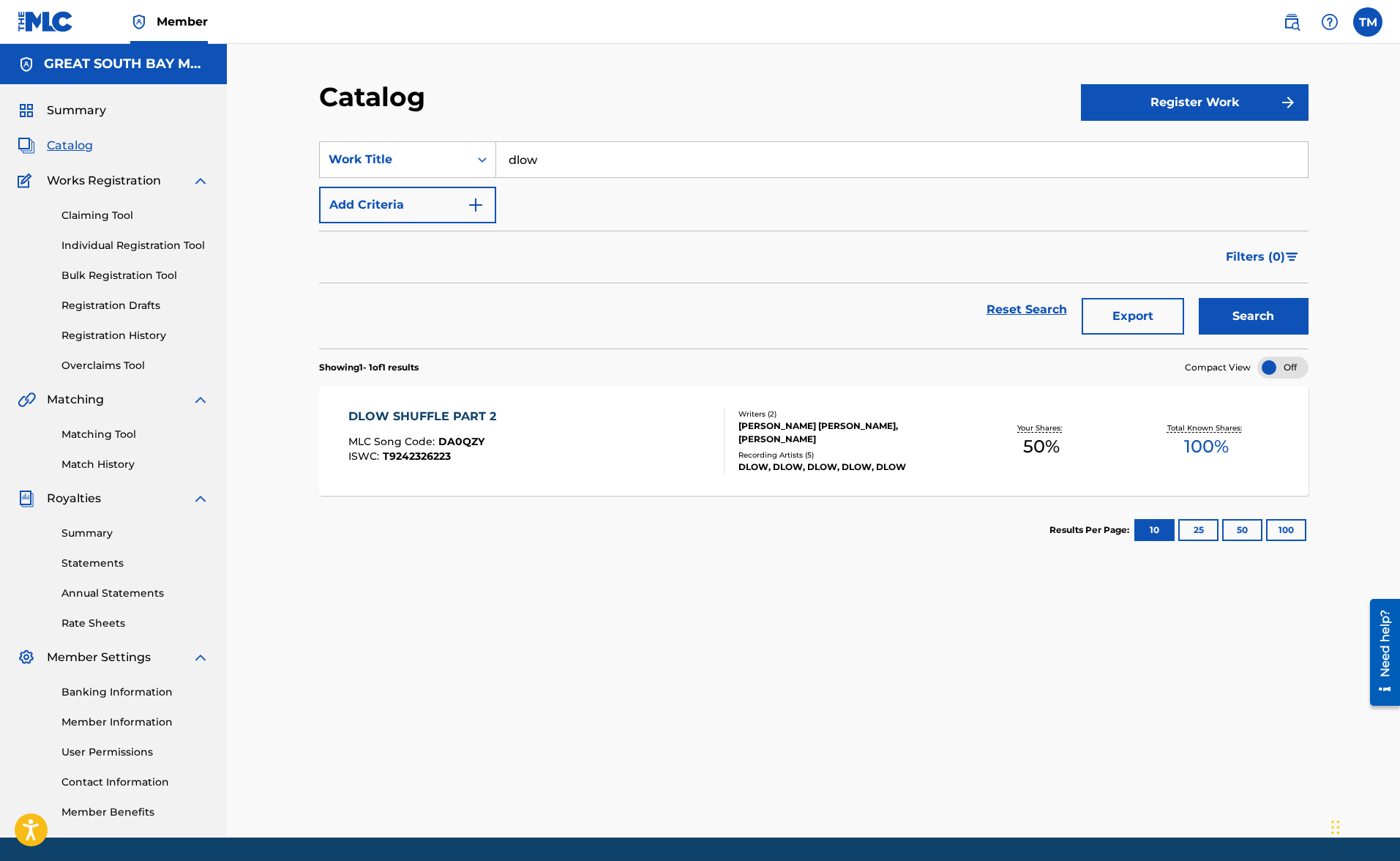
click at [73, 151] on span "Catalog" at bounding box center [69, 145] width 46 height 18
drag, startPoint x: 519, startPoint y: 157, endPoint x: 442, endPoint y: 152, distance: 77.2
click at [442, 152] on div "SearchWithCriteria2c551a2e-8d49-478e-9cbf-81f75e29ef43 Work Title dlow dlow shu…" at bounding box center [814, 159] width 990 height 37
type input "dying 2 hit 'em"
click at [1253, 317] on button "Search" at bounding box center [1253, 316] width 110 height 37
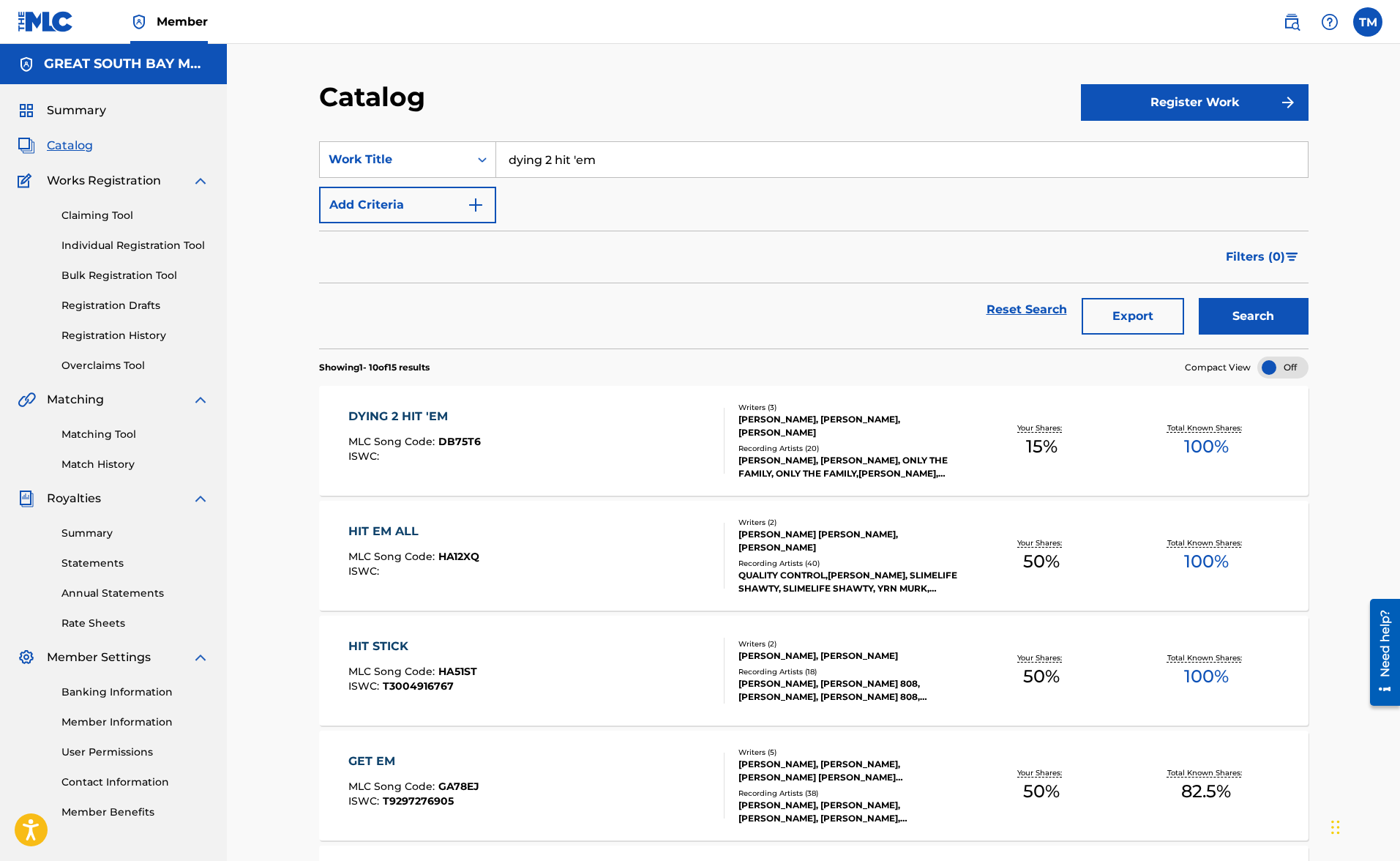
click at [929, 430] on div "[PERSON_NAME], [PERSON_NAME], [PERSON_NAME]" at bounding box center [849, 426] width 221 height 26
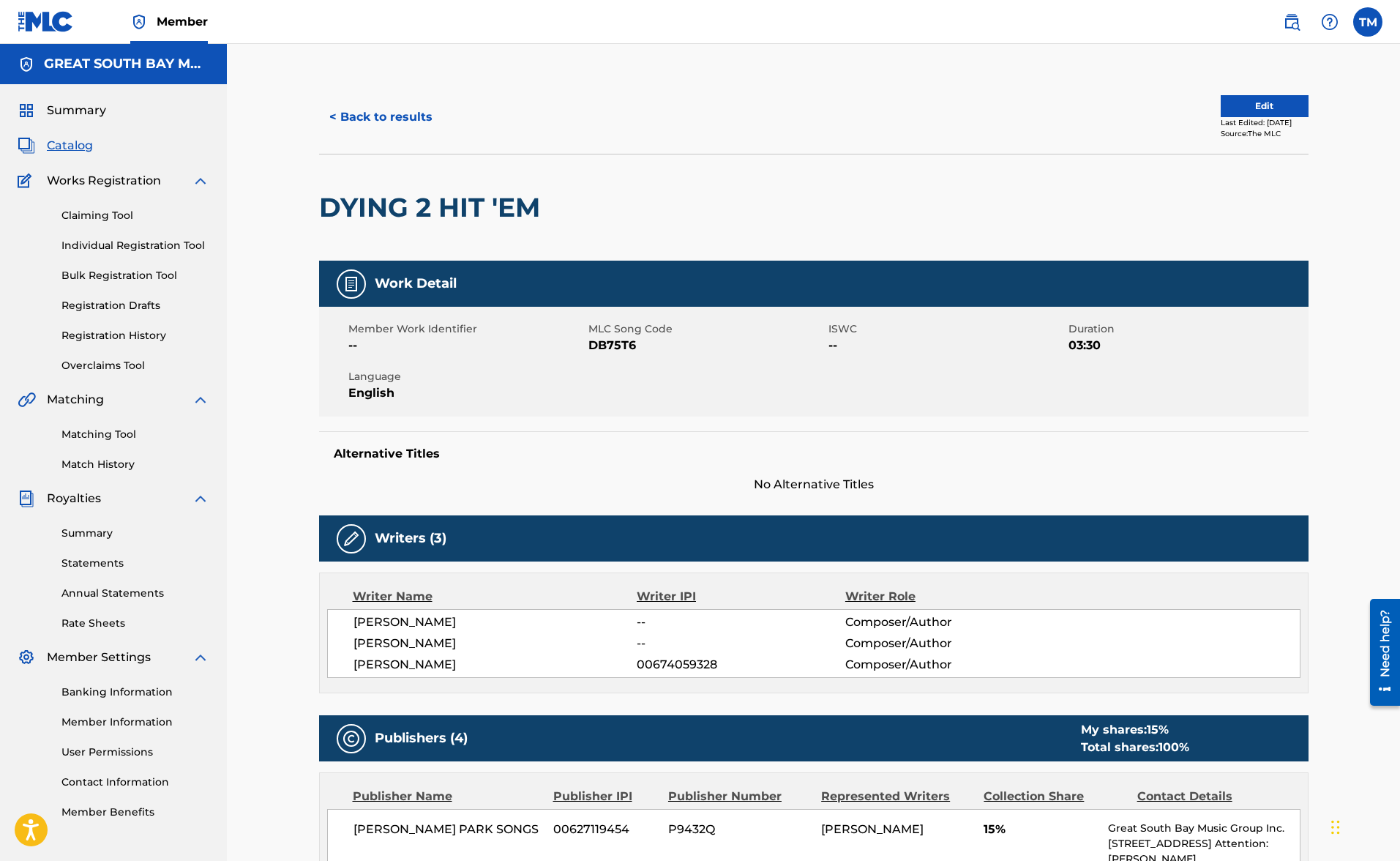
click at [114, 219] on link "Claiming Tool" at bounding box center [135, 215] width 148 height 16
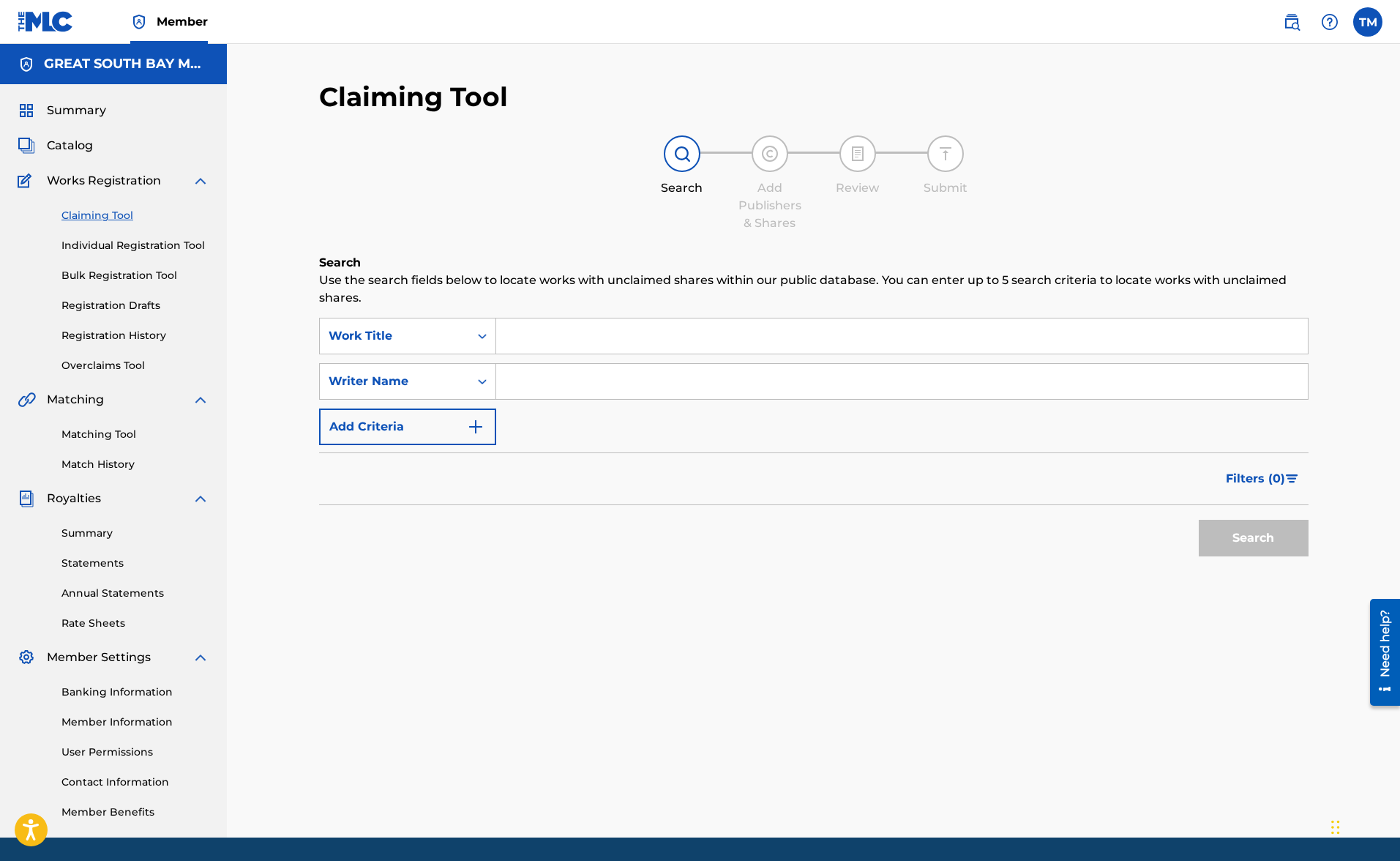
click at [545, 380] on input "Search Form" at bounding box center [902, 381] width 812 height 35
type input "[PERSON_NAME]"
click at [1253, 538] on button "Search" at bounding box center [1253, 538] width 110 height 37
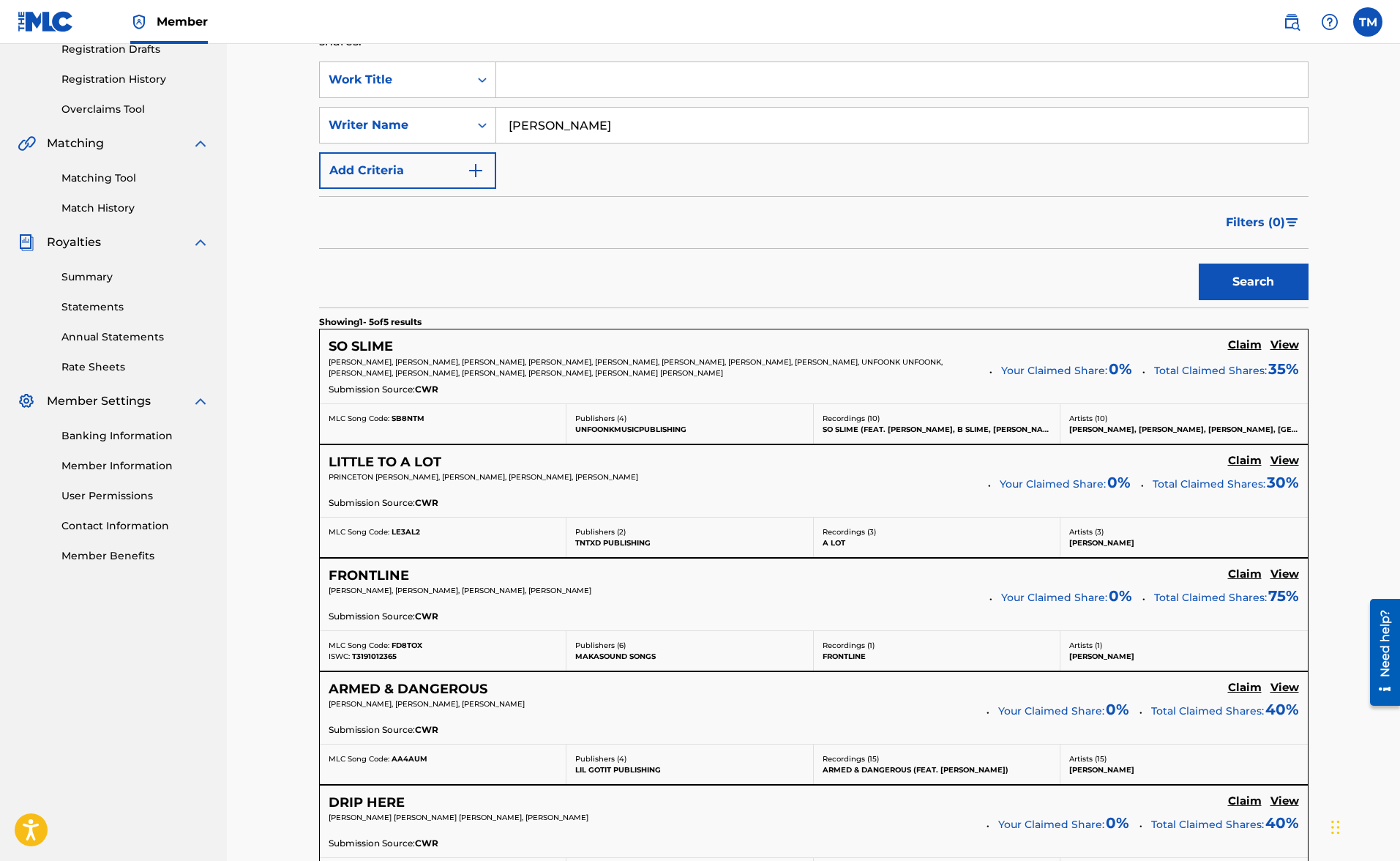
scroll to position [276, 0]
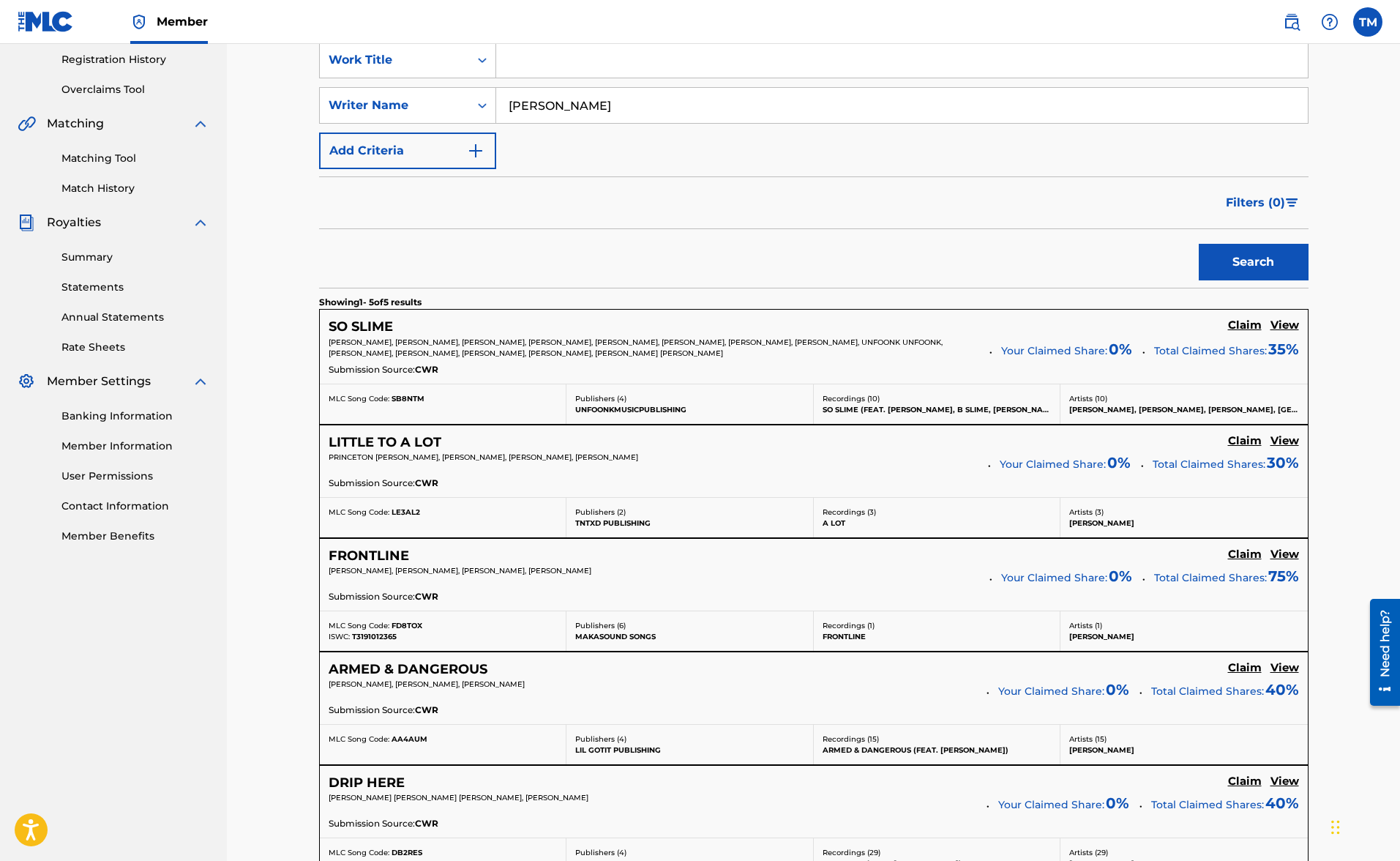
click at [1290, 328] on h5 "View" at bounding box center [1285, 326] width 29 height 14
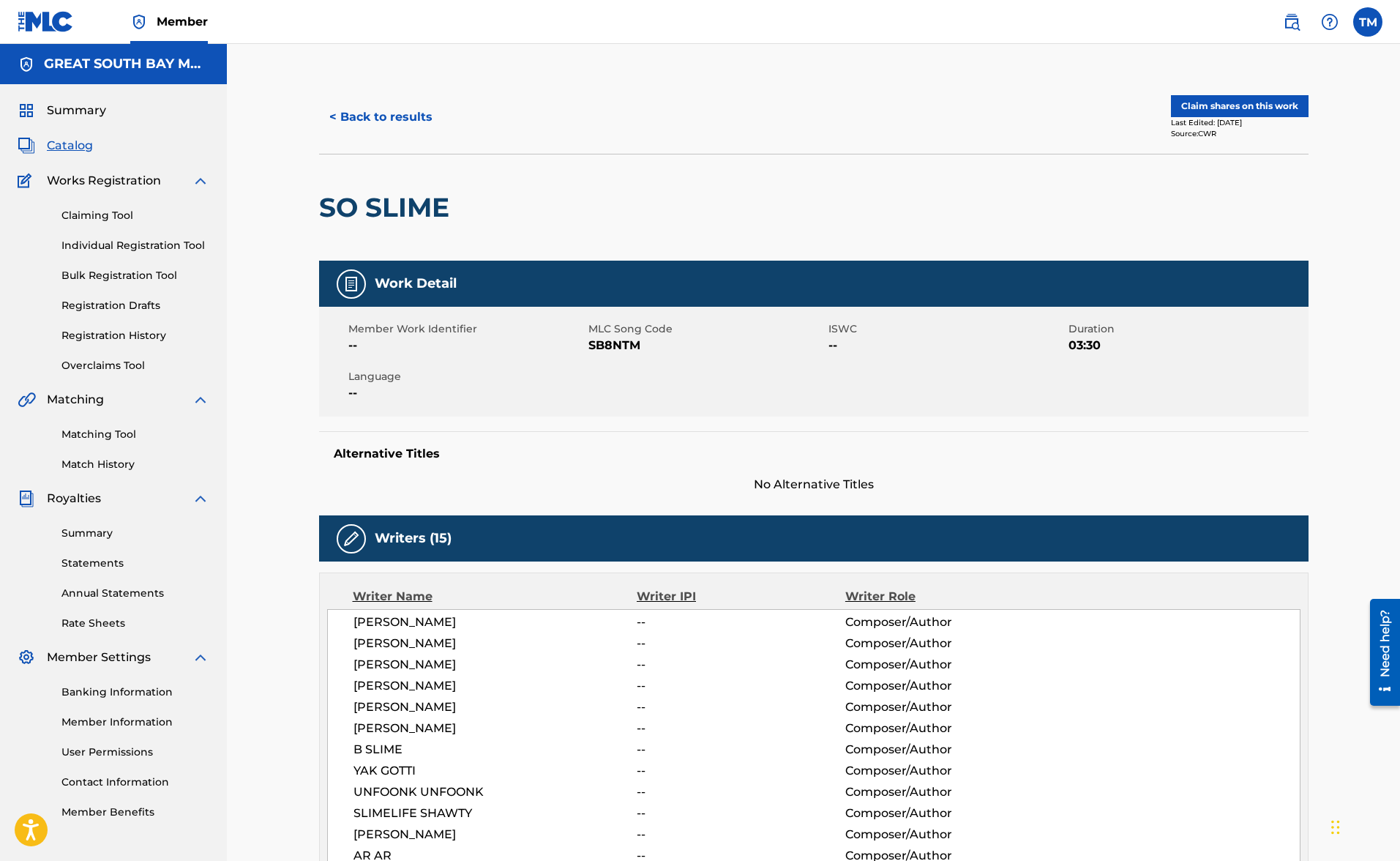
click at [407, 123] on button "< Back to results" at bounding box center [381, 117] width 124 height 37
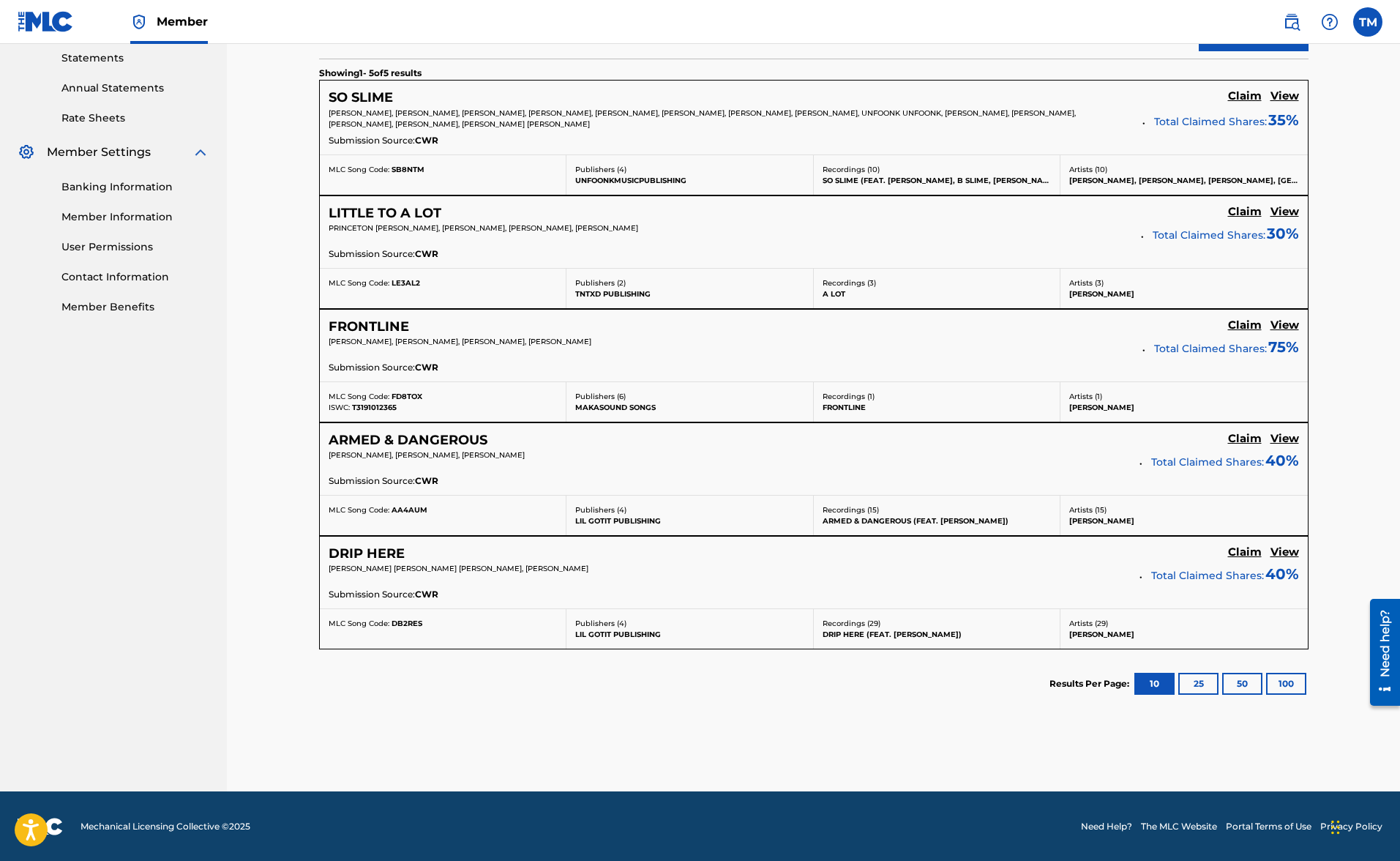
scroll to position [504, 0]
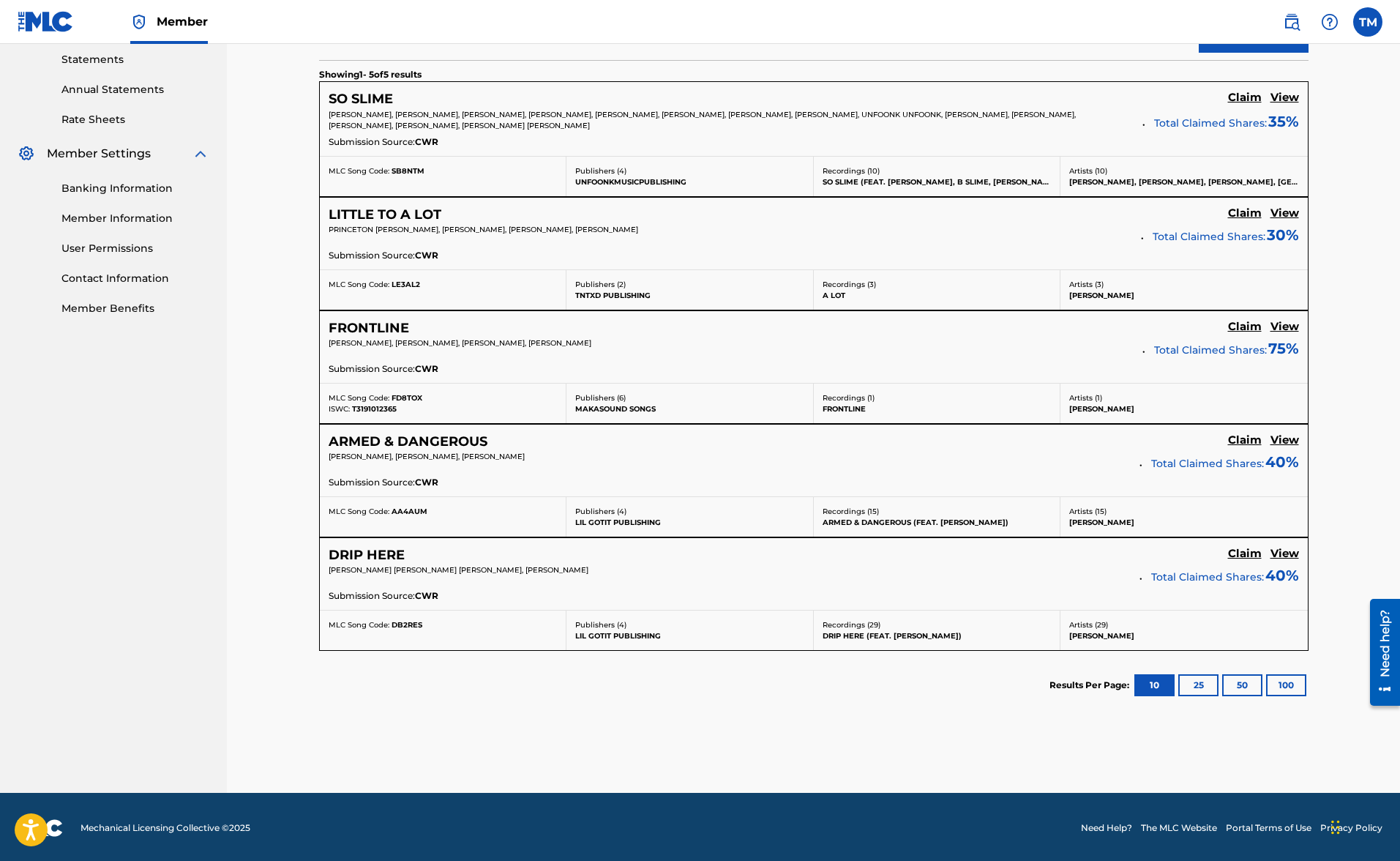
click at [1203, 687] on button "25" at bounding box center [1199, 685] width 40 height 22
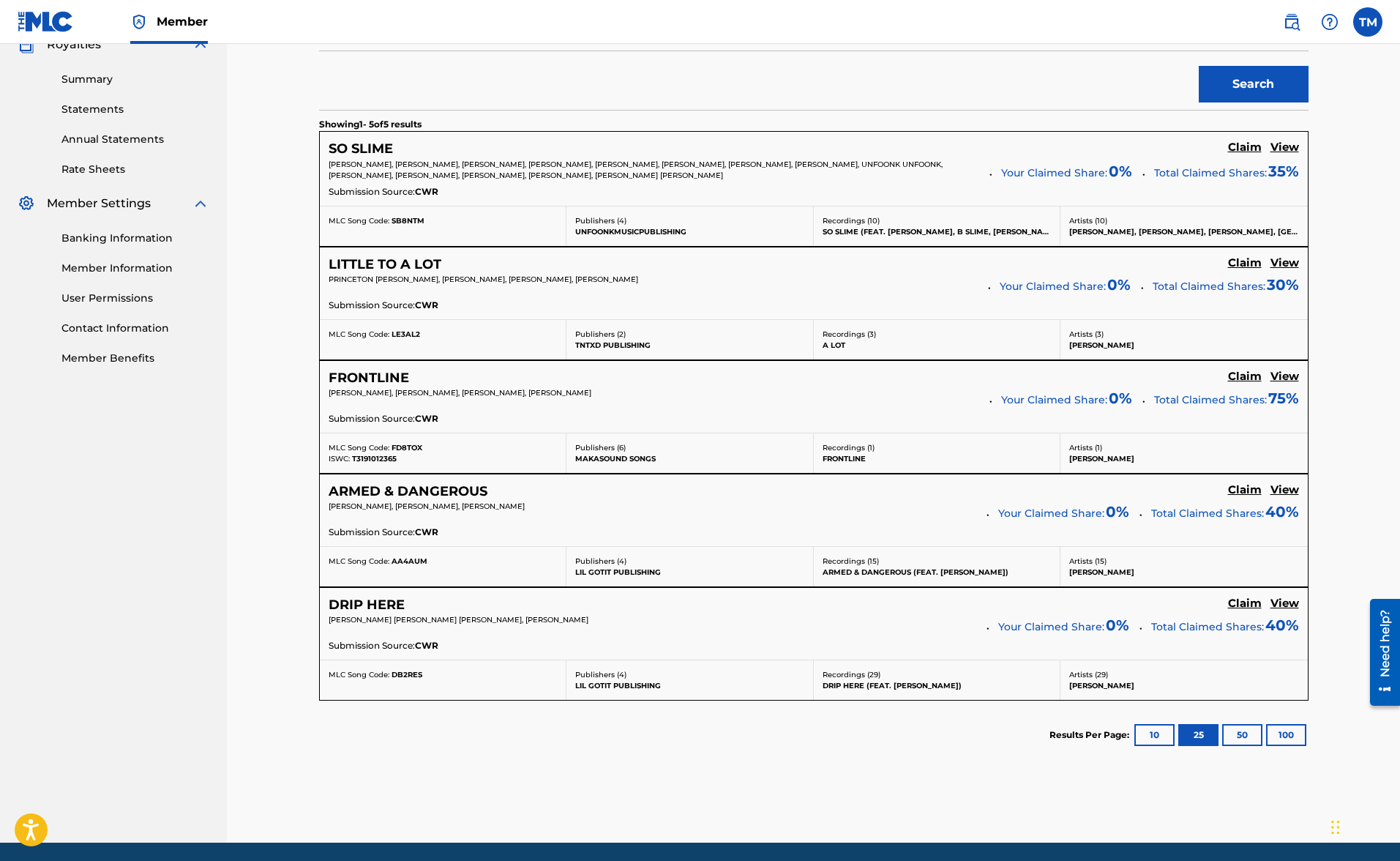
scroll to position [450, 0]
